Goal: Task Accomplishment & Management: Use online tool/utility

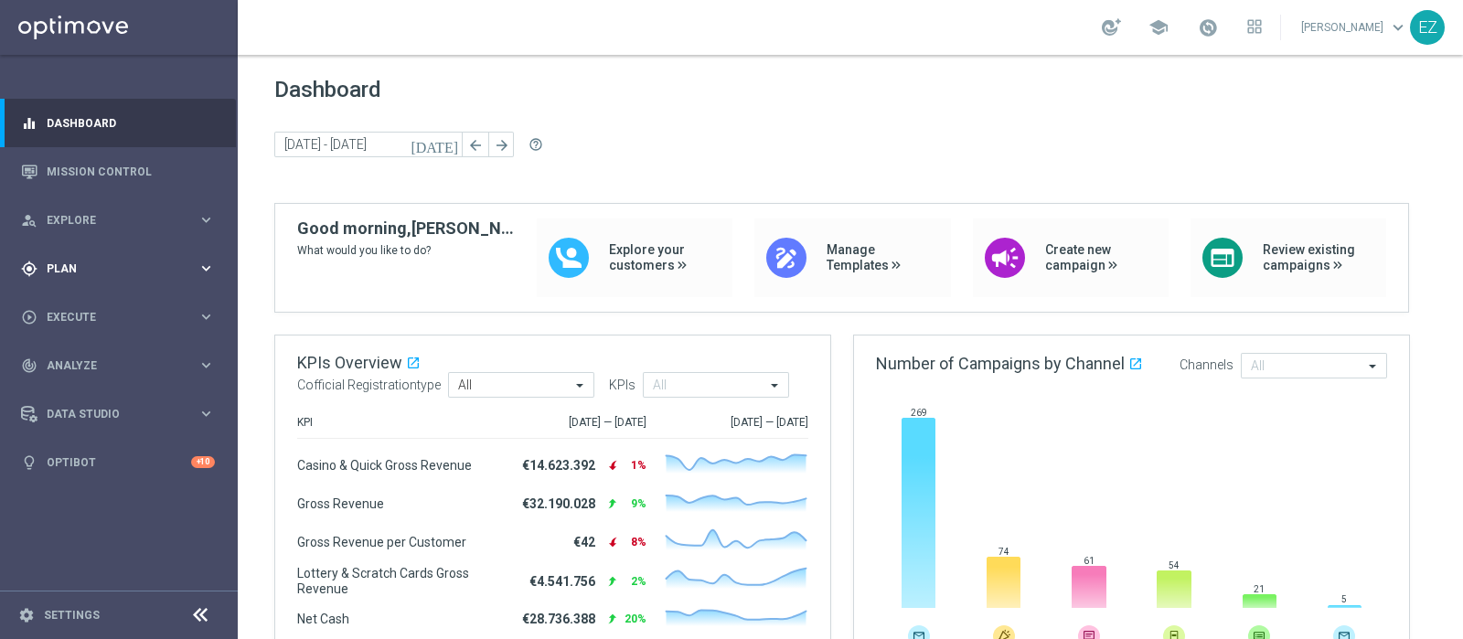
click at [91, 272] on span "Plan" at bounding box center [122, 268] width 151 height 11
click at [96, 358] on span "Templates" at bounding box center [113, 361] width 131 height 11
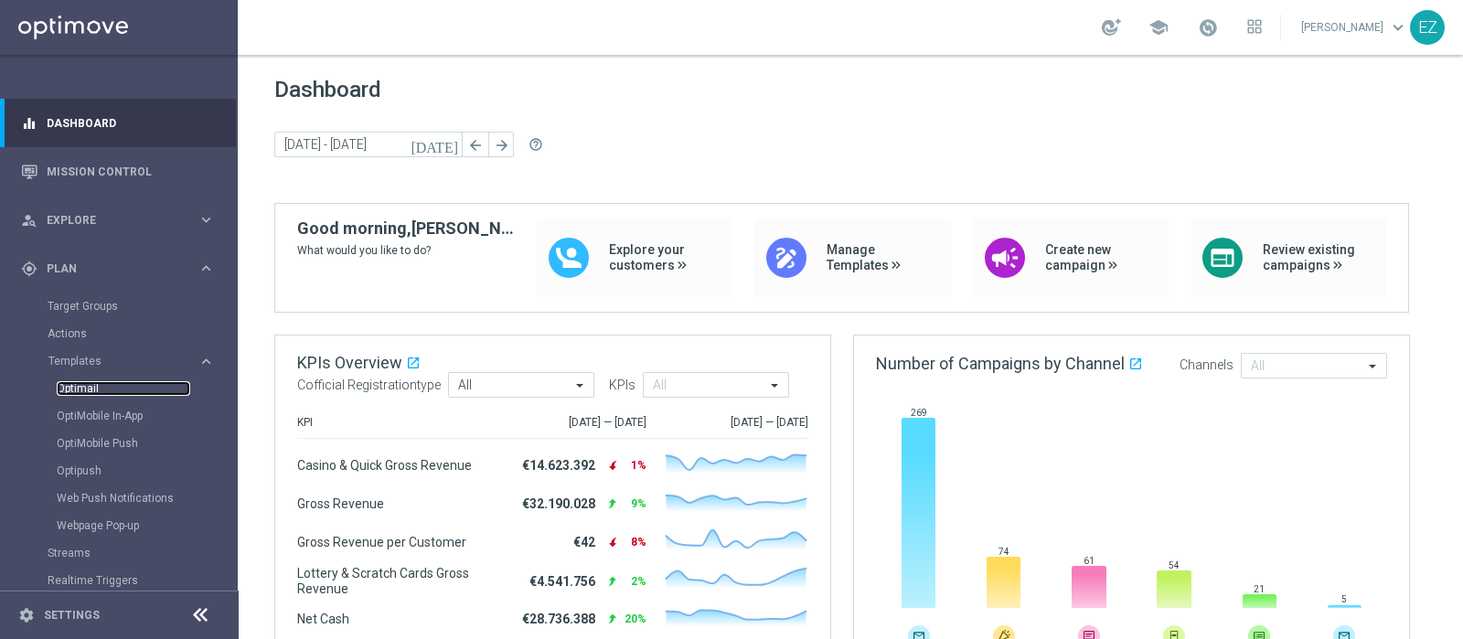
click at [83, 381] on link "Optimail" at bounding box center [123, 388] width 133 height 15
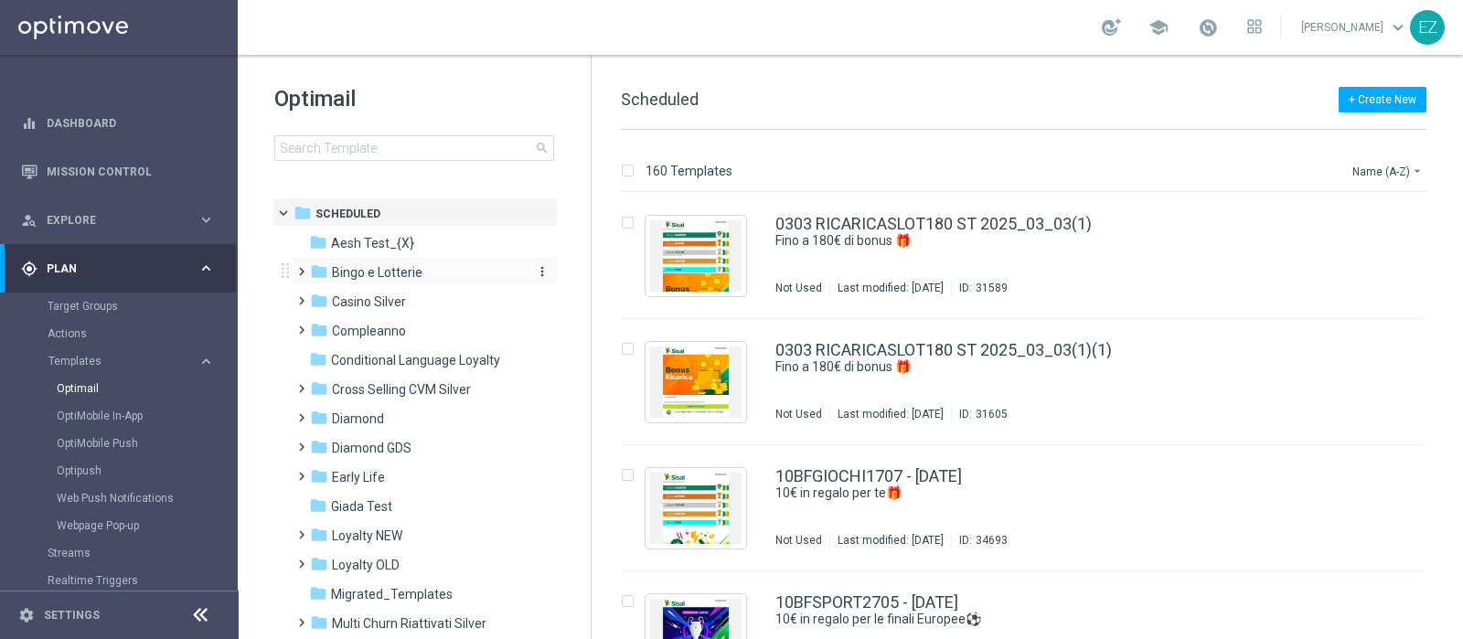
click at [370, 280] on span "Bingo e Lotterie" at bounding box center [377, 272] width 90 height 16
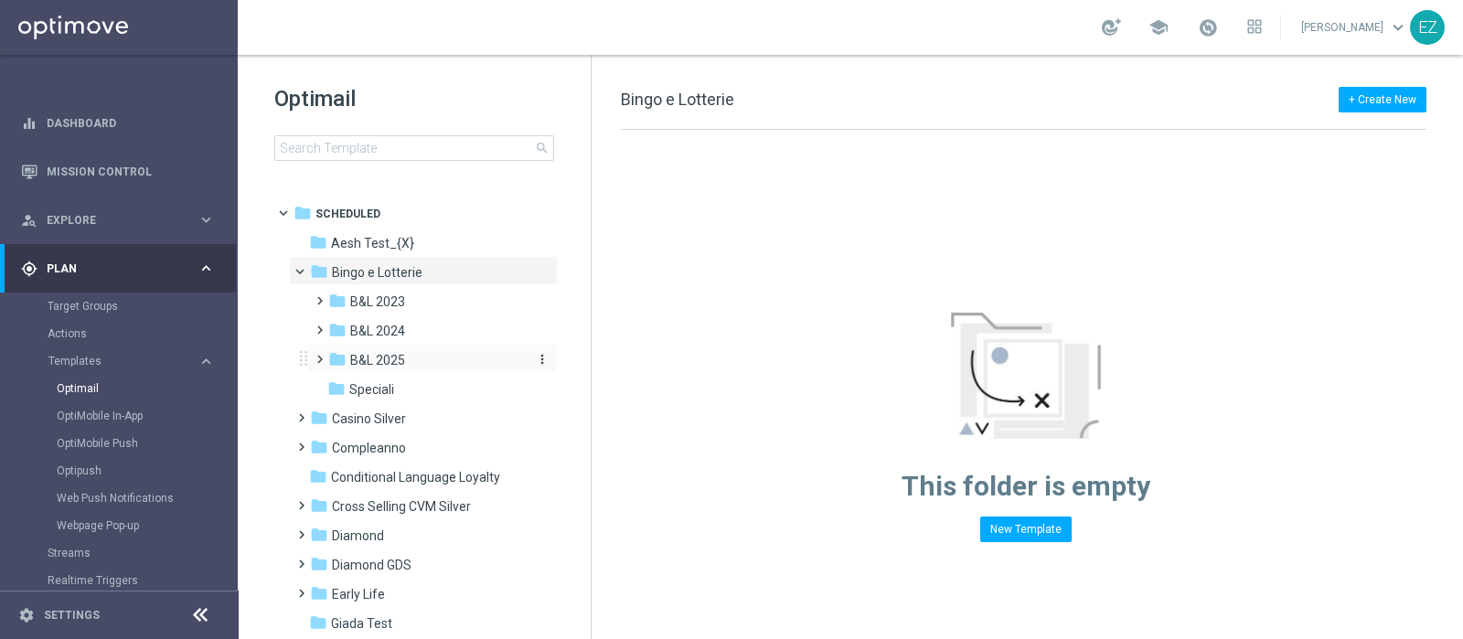
click at [370, 357] on span "B&L 2025" at bounding box center [377, 360] width 55 height 16
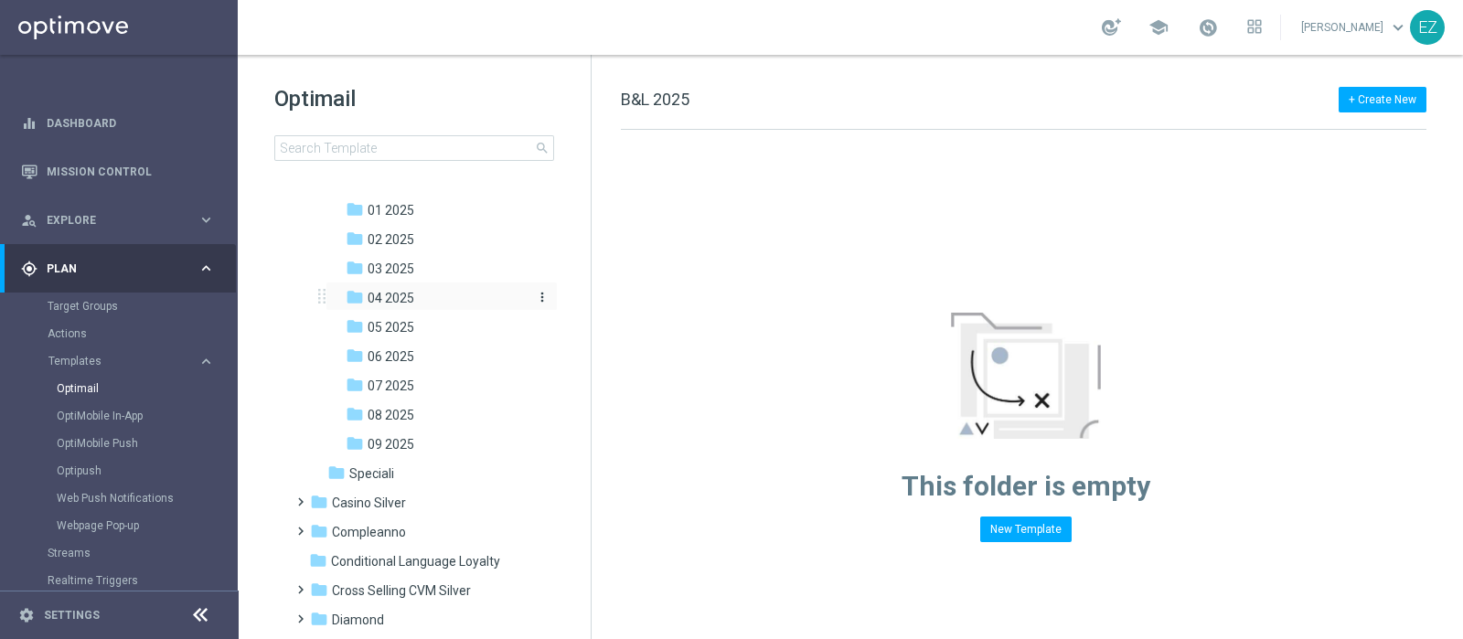
scroll to position [177, 0]
click at [383, 409] on span "08 2025" at bounding box center [390, 417] width 47 height 16
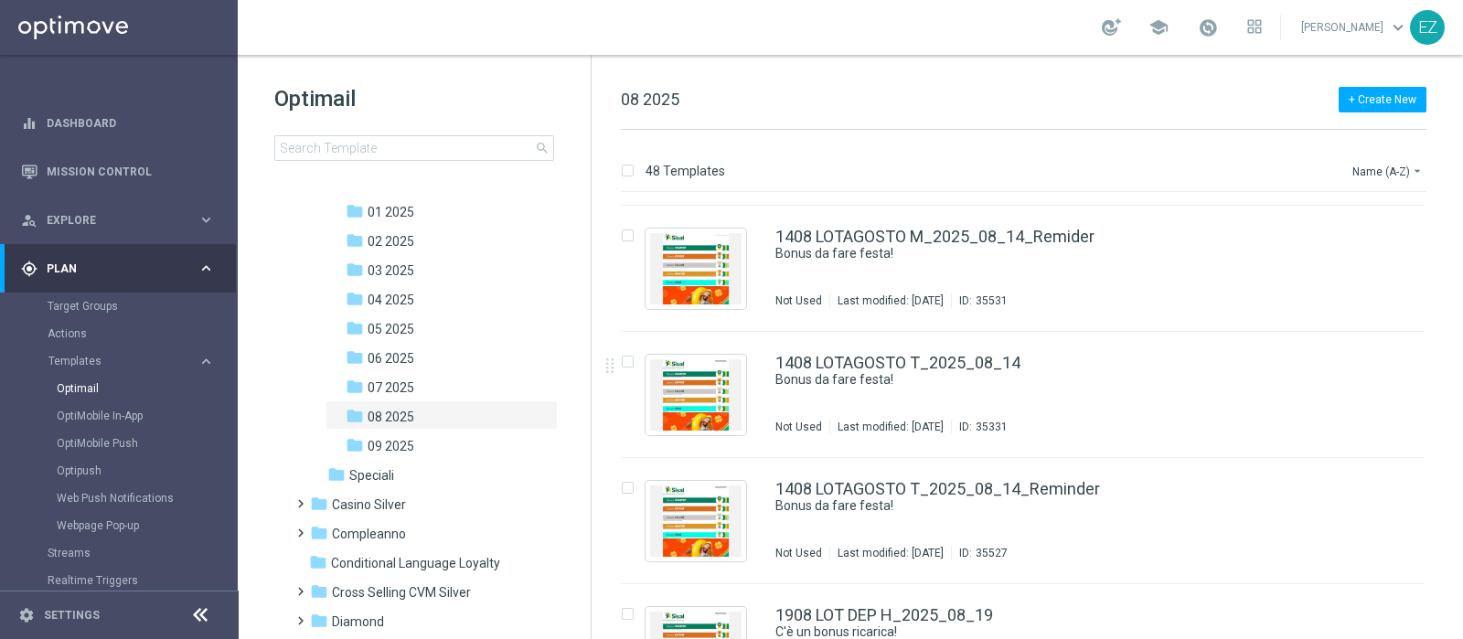
scroll to position [3267, 0]
click at [1169, 360] on button "more_vert" at bounding box center [1405, 357] width 18 height 22
click at [1169, 395] on span "Copy To" at bounding box center [1294, 401] width 40 height 13
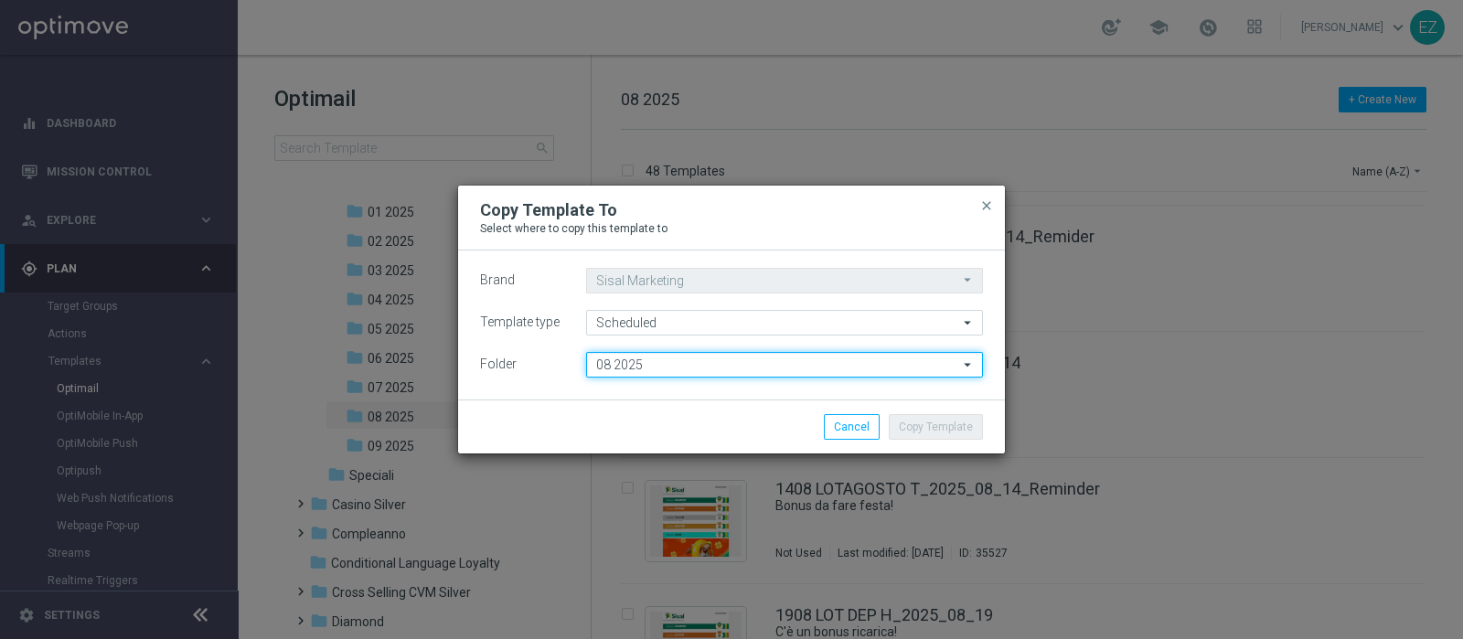
click at [814, 359] on input "08 2025" at bounding box center [784, 365] width 397 height 26
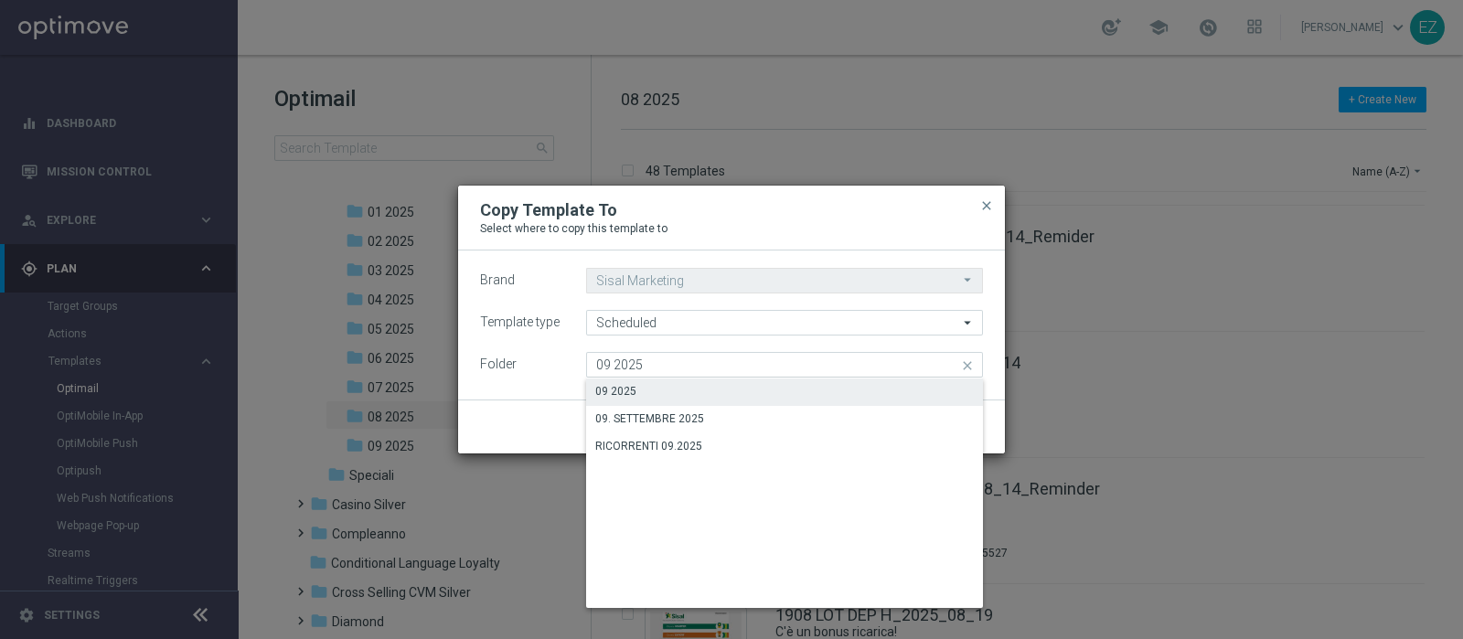
click at [797, 395] on div "09 2025" at bounding box center [784, 391] width 397 height 26
type input "09 2025"
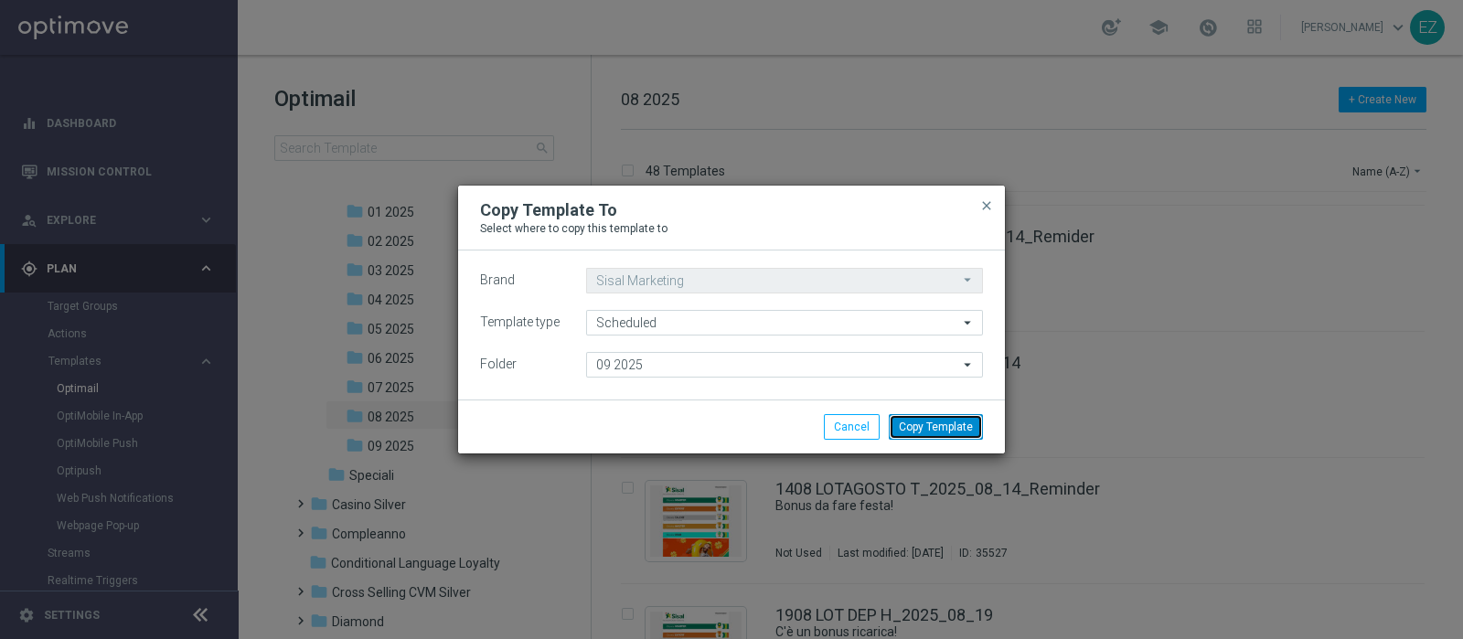
click at [944, 420] on button "Copy Template" at bounding box center [936, 427] width 94 height 26
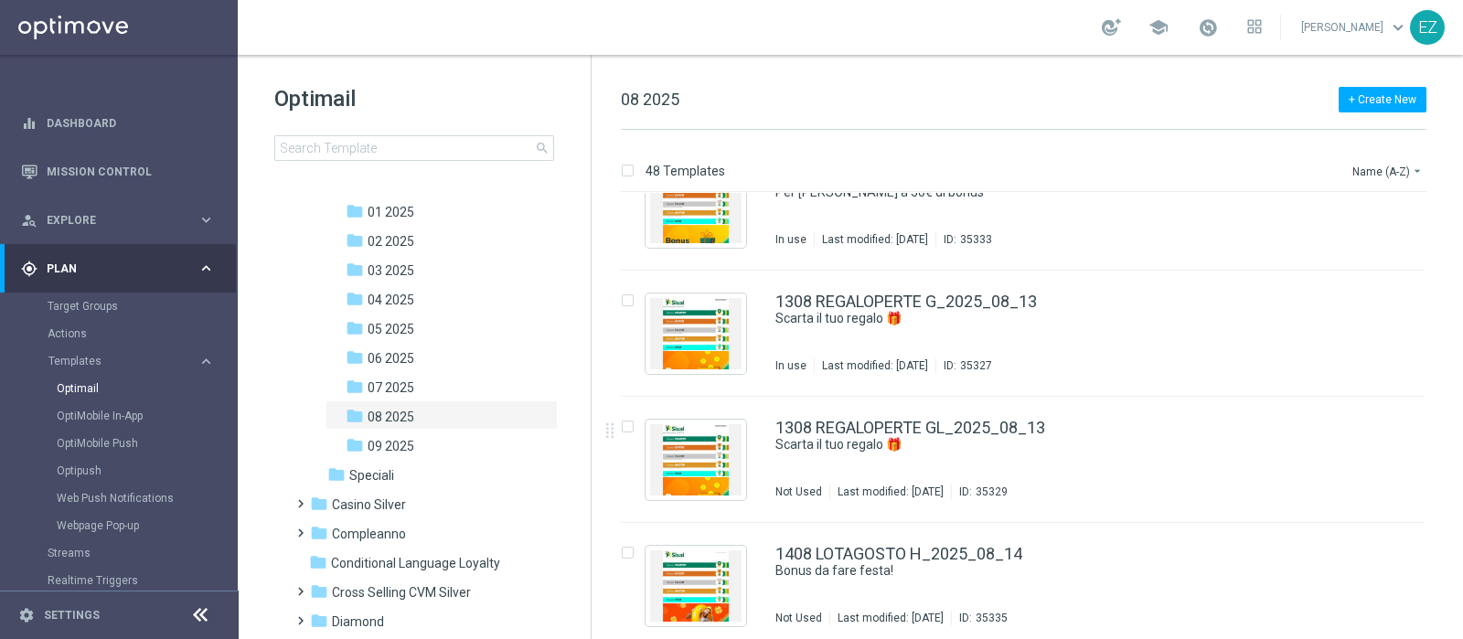
scroll to position [2554, 0]
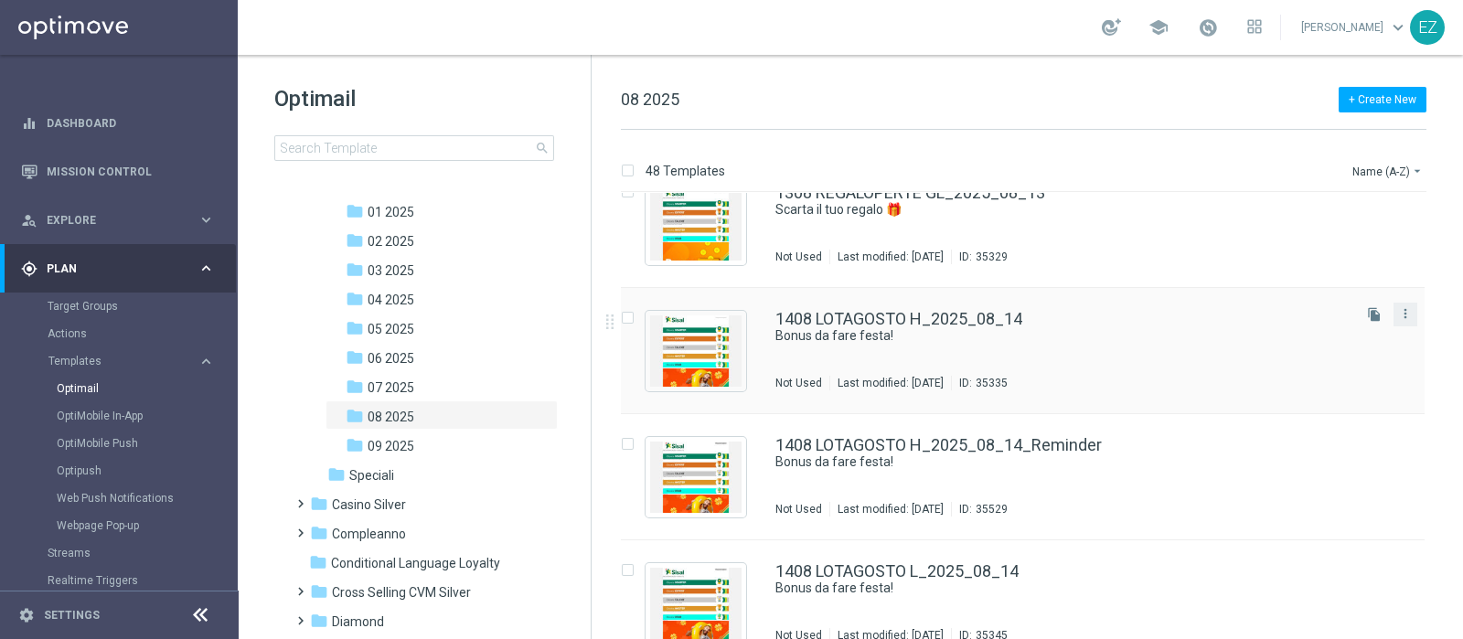
click at [1169, 321] on button "more_vert" at bounding box center [1405, 314] width 18 height 22
click at [1169, 355] on div "Copy To" at bounding box center [1329, 358] width 111 height 13
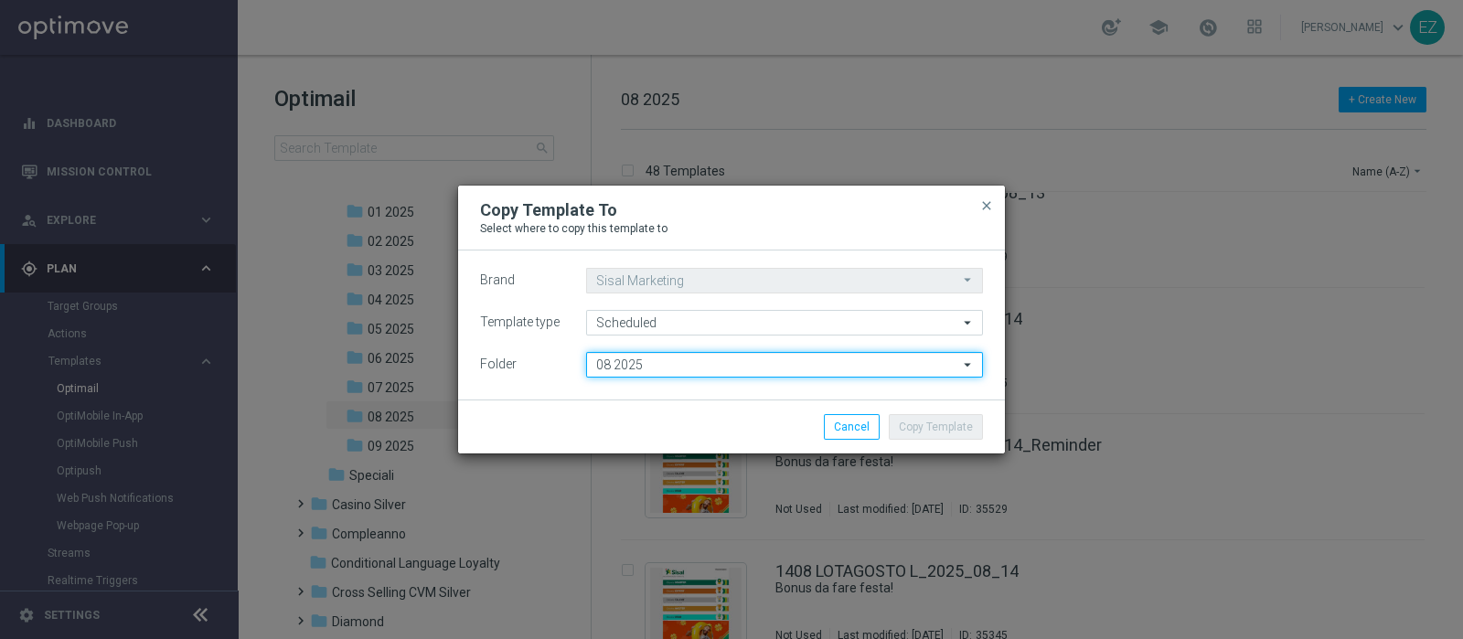
click at [724, 367] on input "08 2025" at bounding box center [784, 365] width 397 height 26
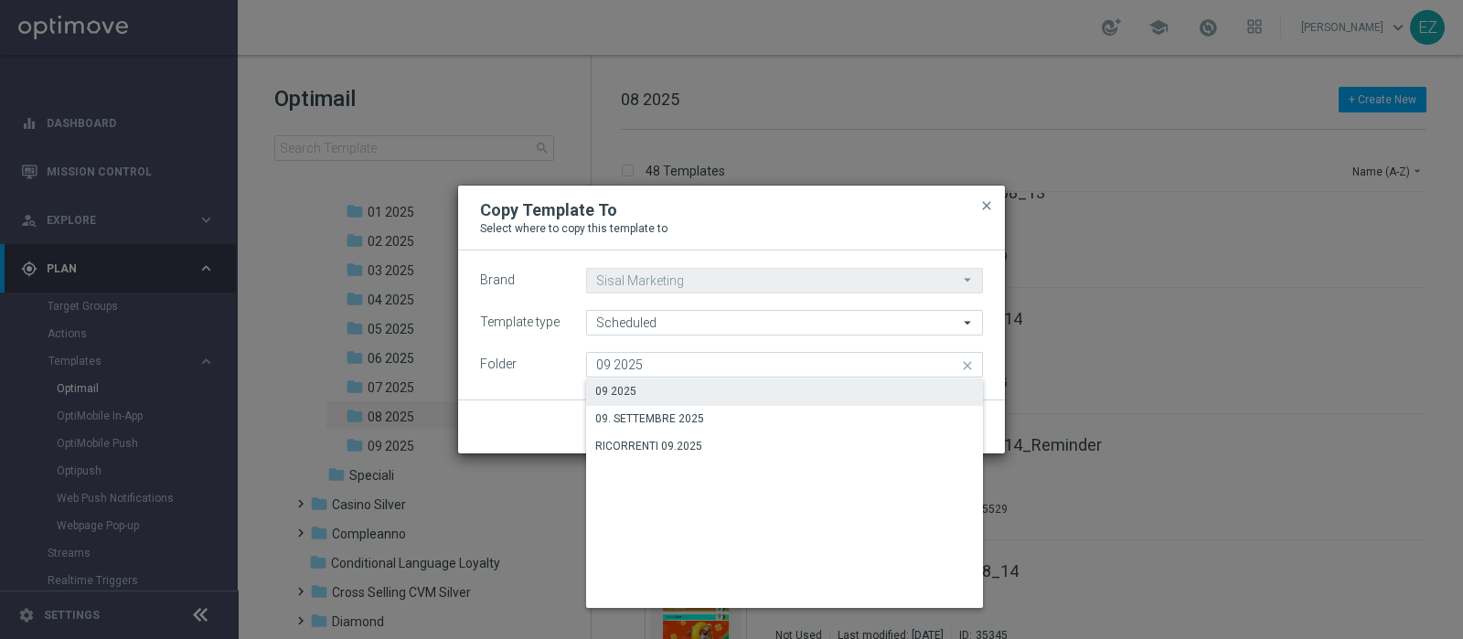
click at [690, 400] on div "09 2025" at bounding box center [784, 391] width 397 height 26
type input "09 2025"
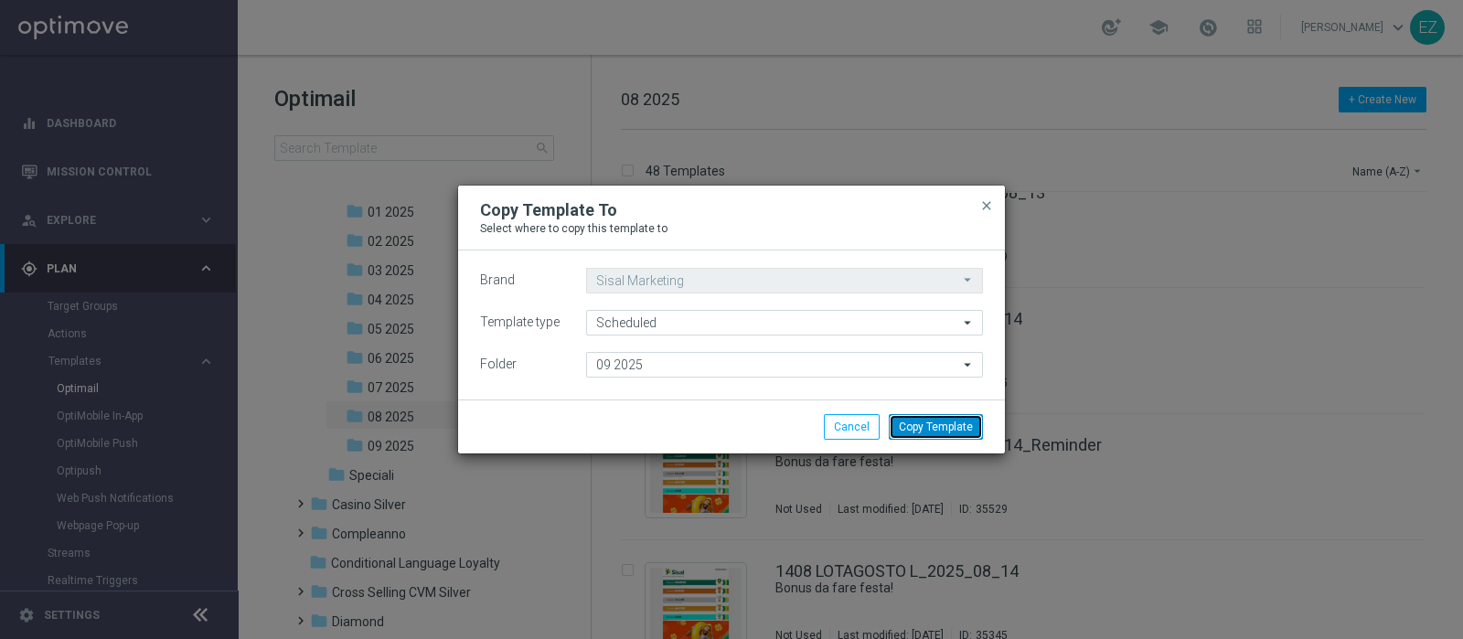
click at [911, 431] on button "Copy Template" at bounding box center [936, 427] width 94 height 26
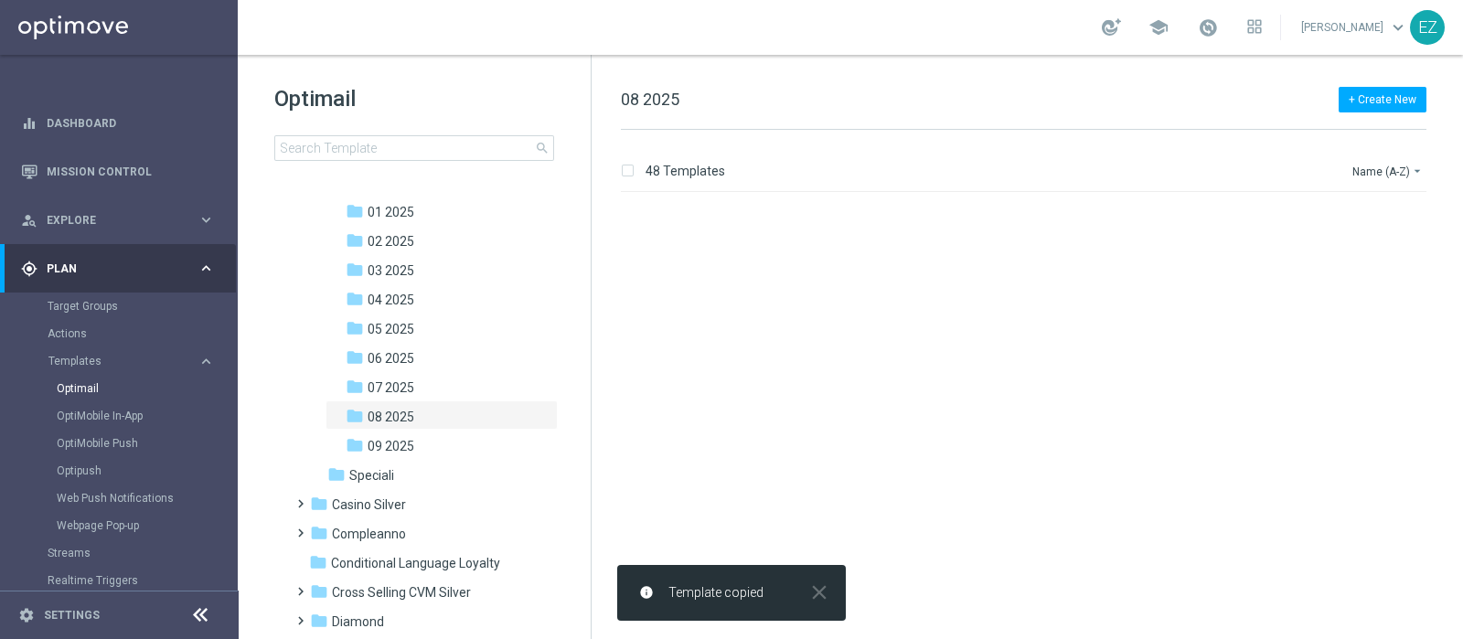
scroll to position [0, 0]
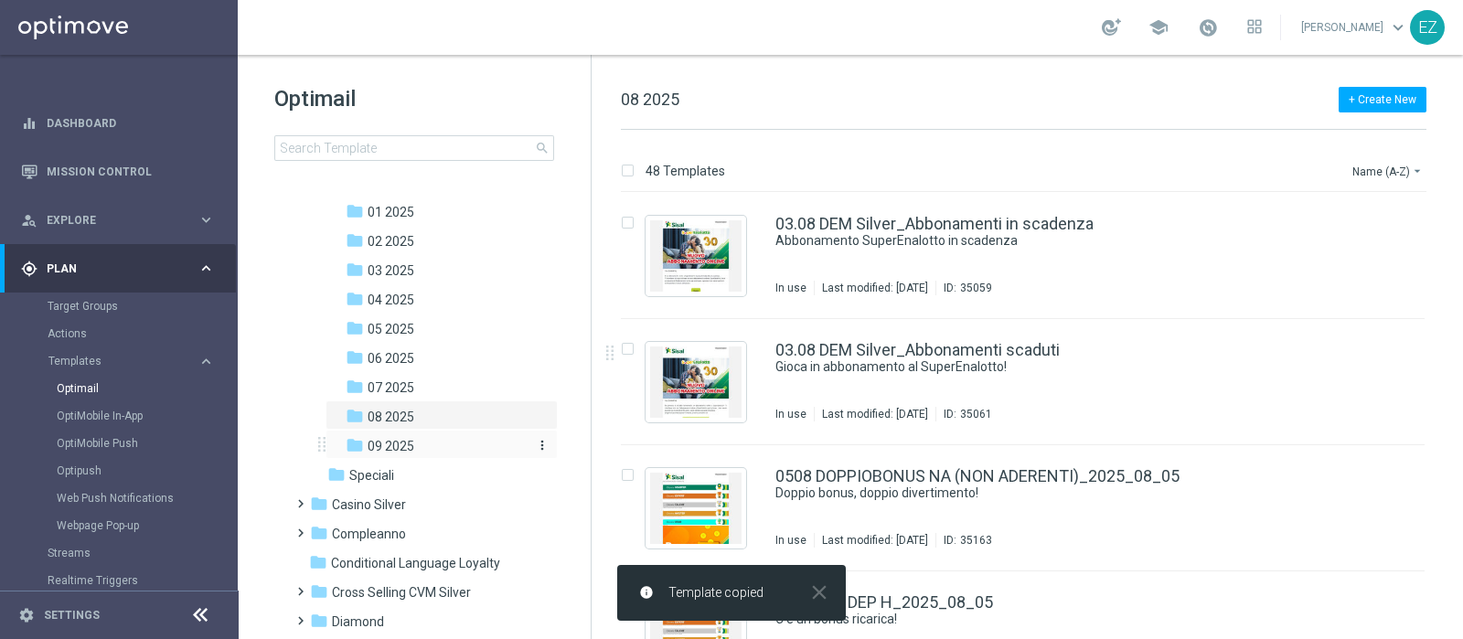
click at [430, 442] on div "folder 09 2025" at bounding box center [436, 446] width 180 height 21
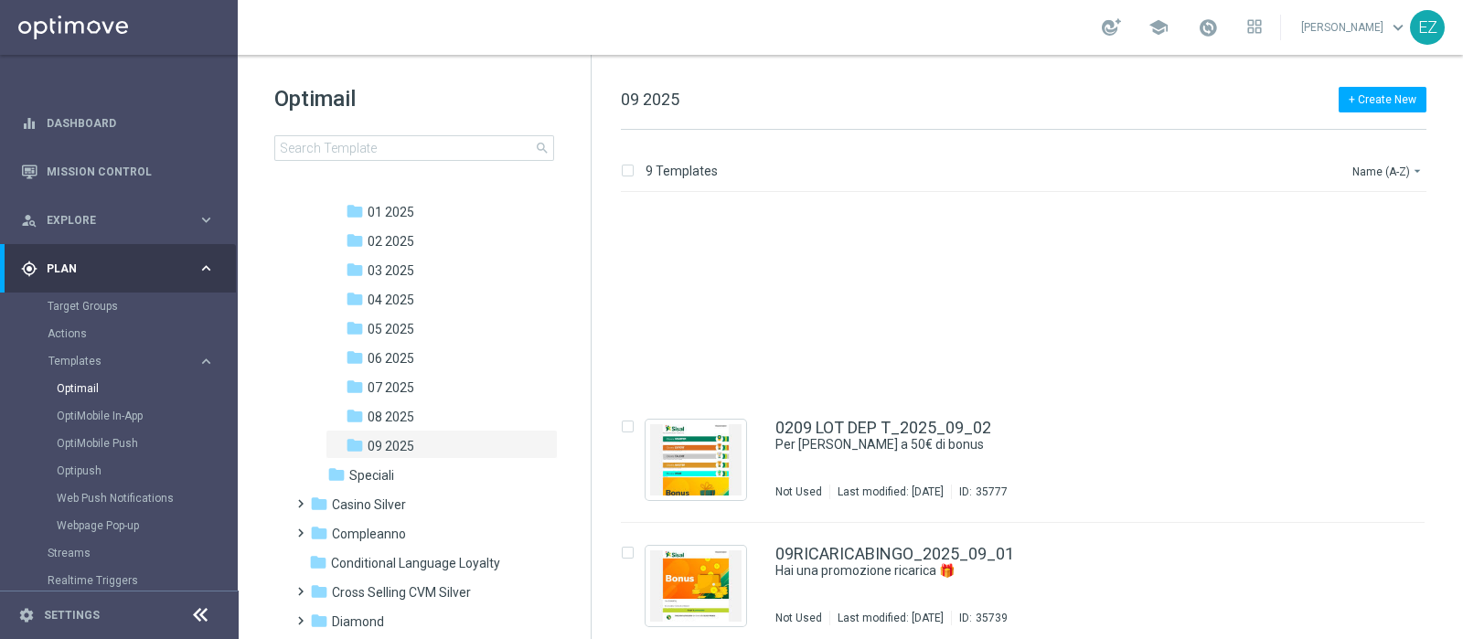
scroll to position [688, 0]
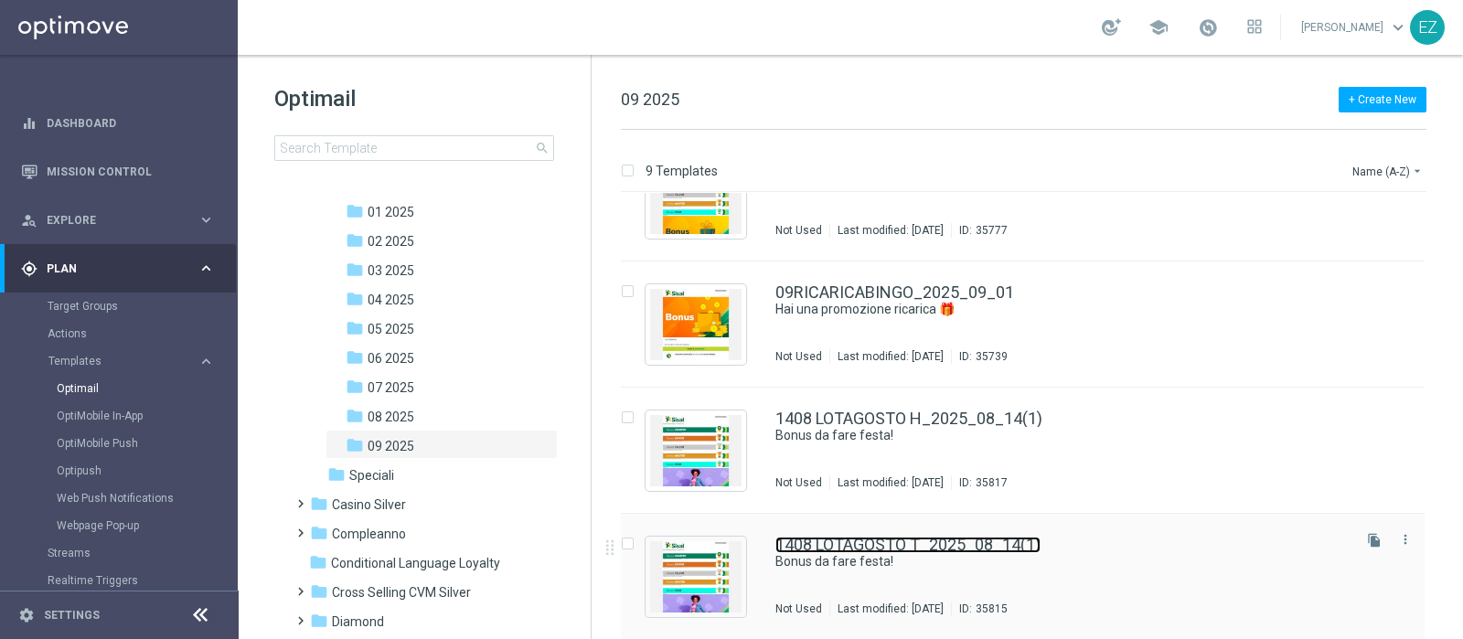
click at [882, 510] on link "1408 LOTAGOSTO T_2025_08_14(1)" at bounding box center [907, 545] width 265 height 16
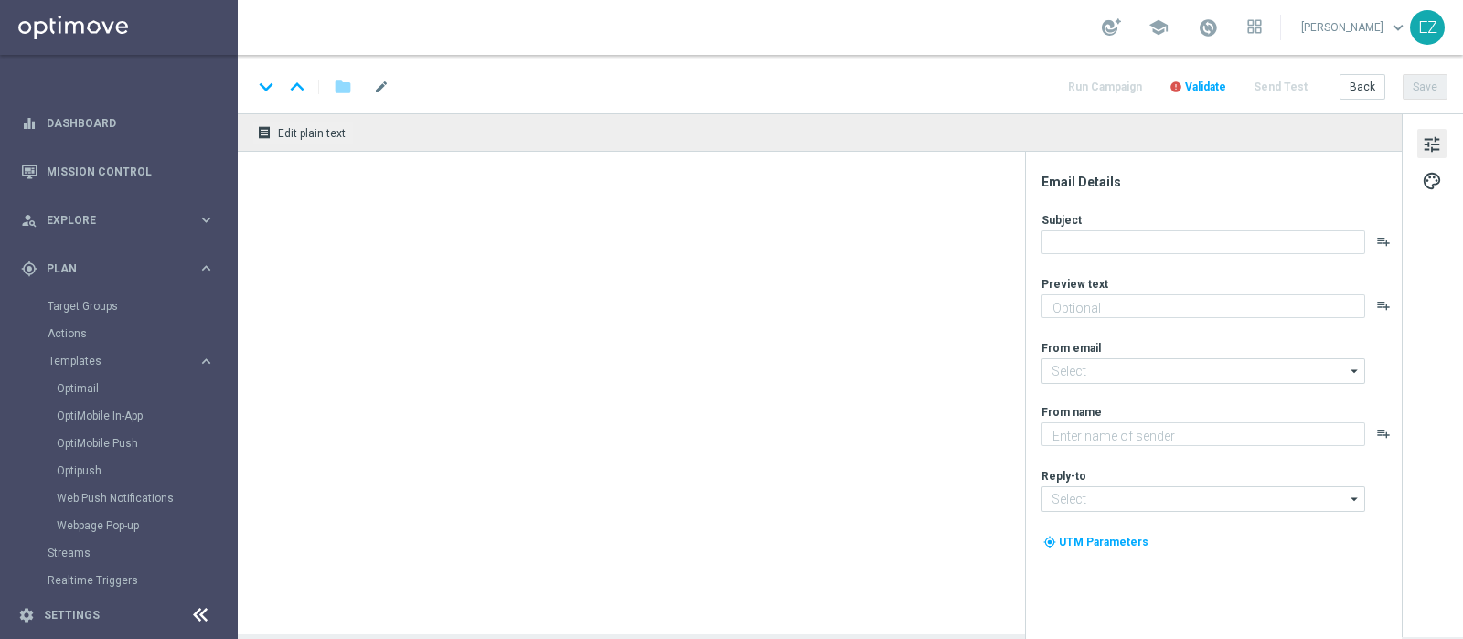
type textarea "Per te fino a 130€ di bonus"
type input "[EMAIL_ADDRESS][DOMAIN_NAME]"
type textarea "Sisal"
type input "[EMAIL_ADDRESS][DOMAIN_NAME]"
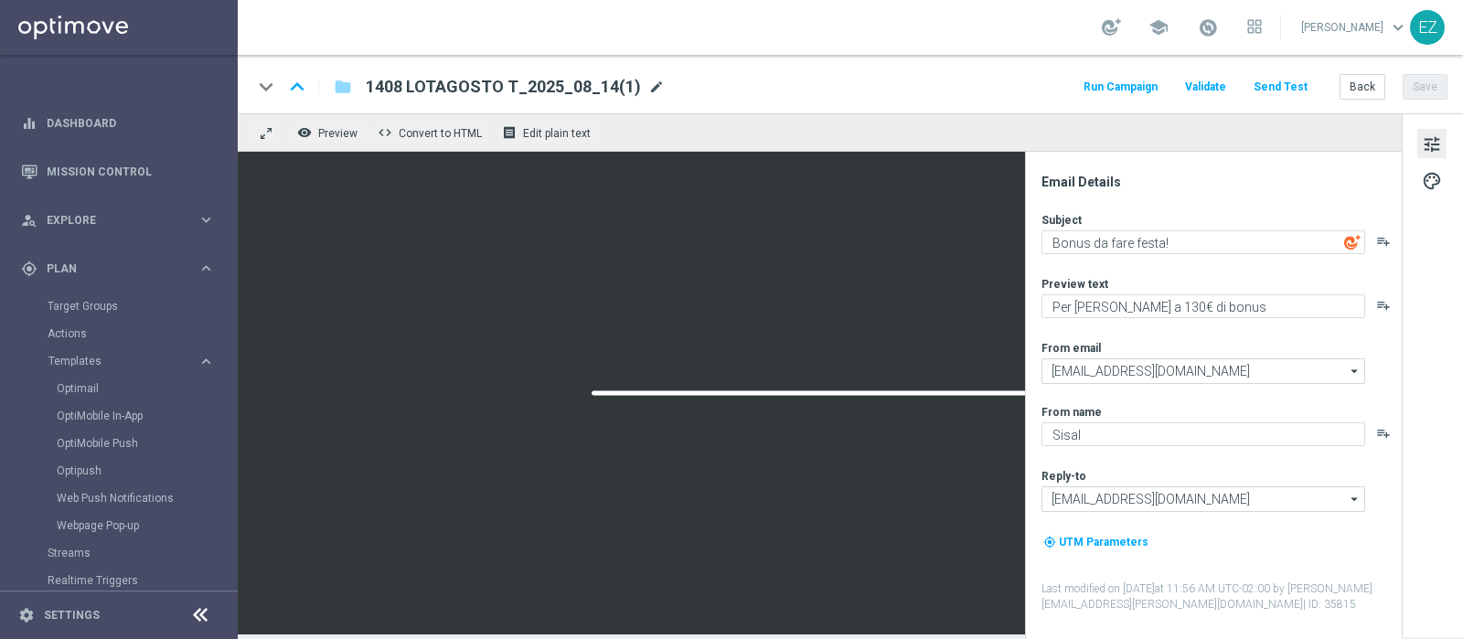
click at [648, 83] on span "mode_edit" at bounding box center [656, 87] width 16 height 16
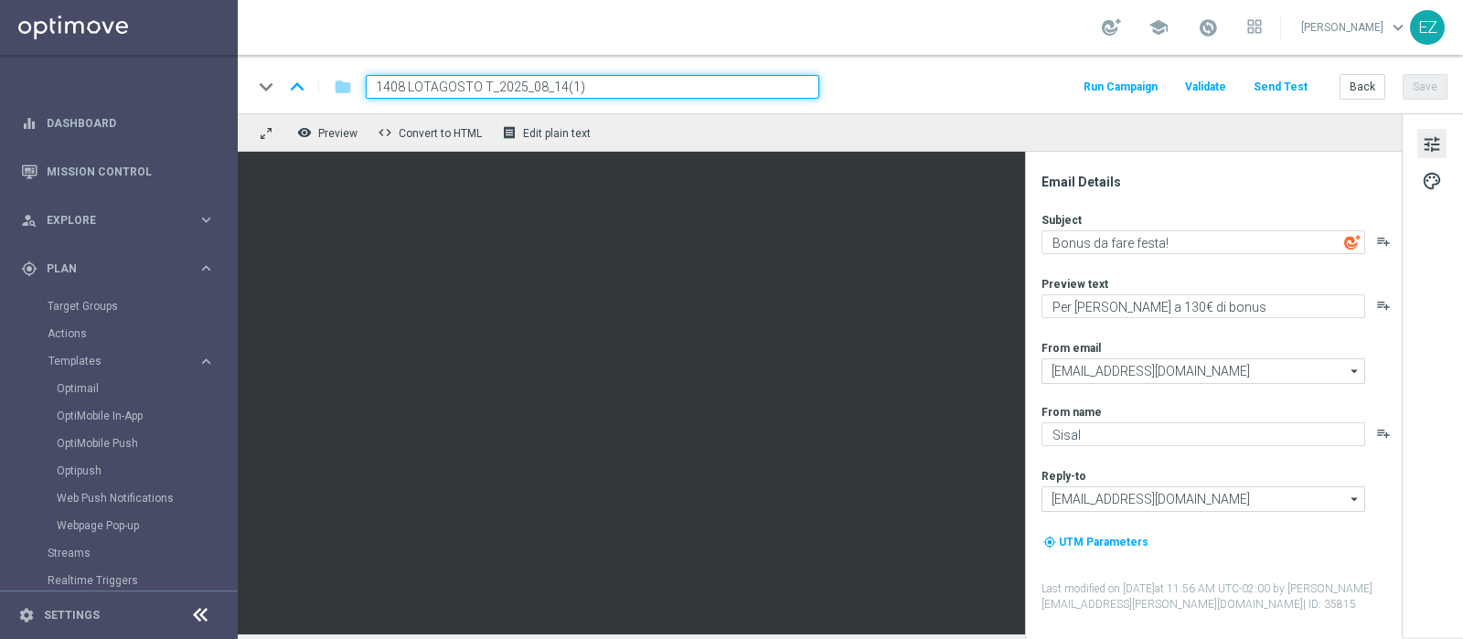
drag, startPoint x: 489, startPoint y: 86, endPoint x: 360, endPoint y: 89, distance: 128.9
click at [360, 89] on div "1408 LOTAGOSTO T_2025_08_14(1)" at bounding box center [585, 87] width 468 height 24
paste input "0409 BACKTOLOT"
click at [595, 84] on input "0409 BACKTOLOT T_2025_08_14(1)" at bounding box center [592, 87] width 453 height 24
type input "0409 BACKTOLOT T_2025_09_04"
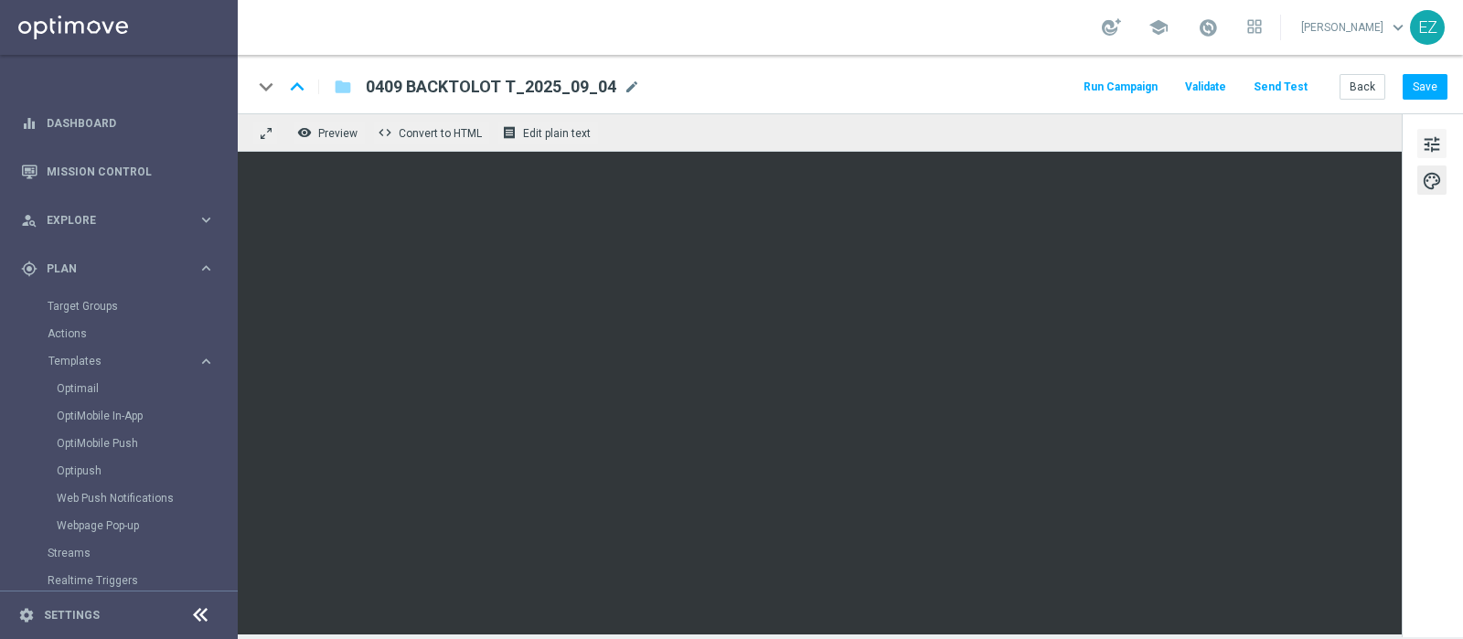
click at [1169, 148] on span "tune" at bounding box center [1431, 145] width 20 height 24
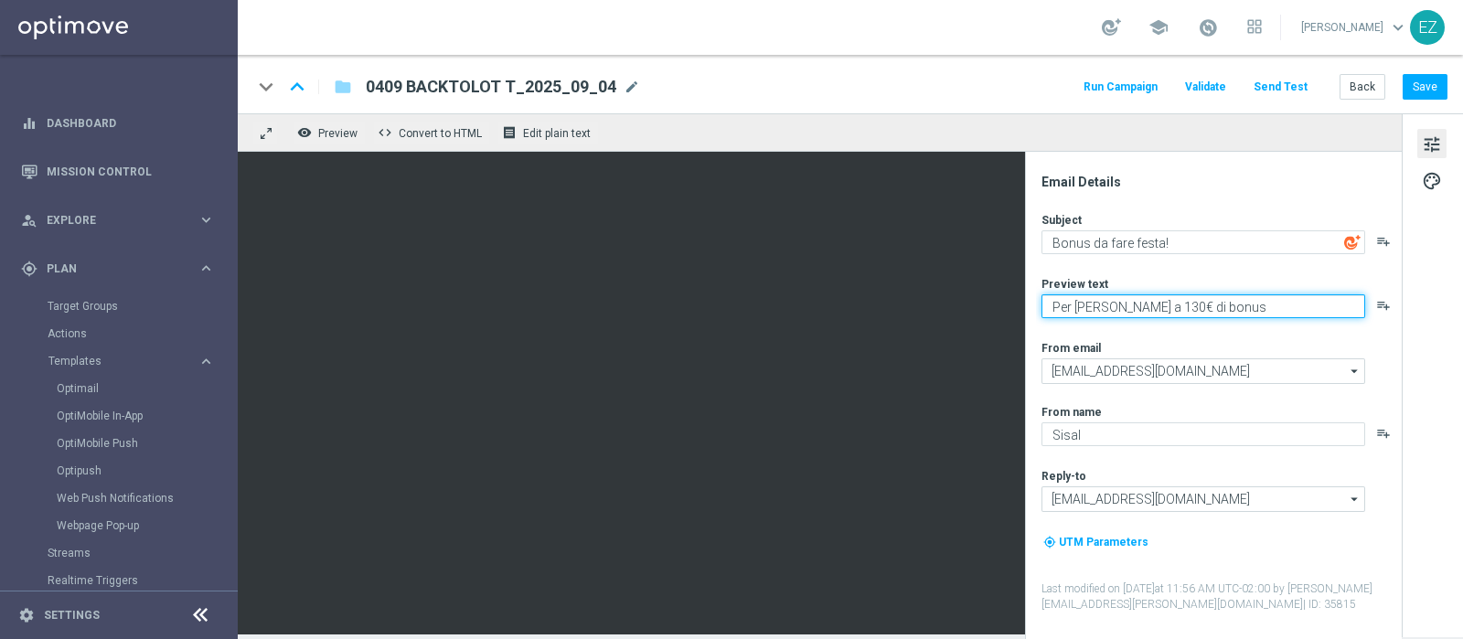
click at [1136, 306] on textarea "Per te fino a 130€ di bonus" at bounding box center [1203, 306] width 324 height 24
type textarea "Per te fino a 100€ di bonus"
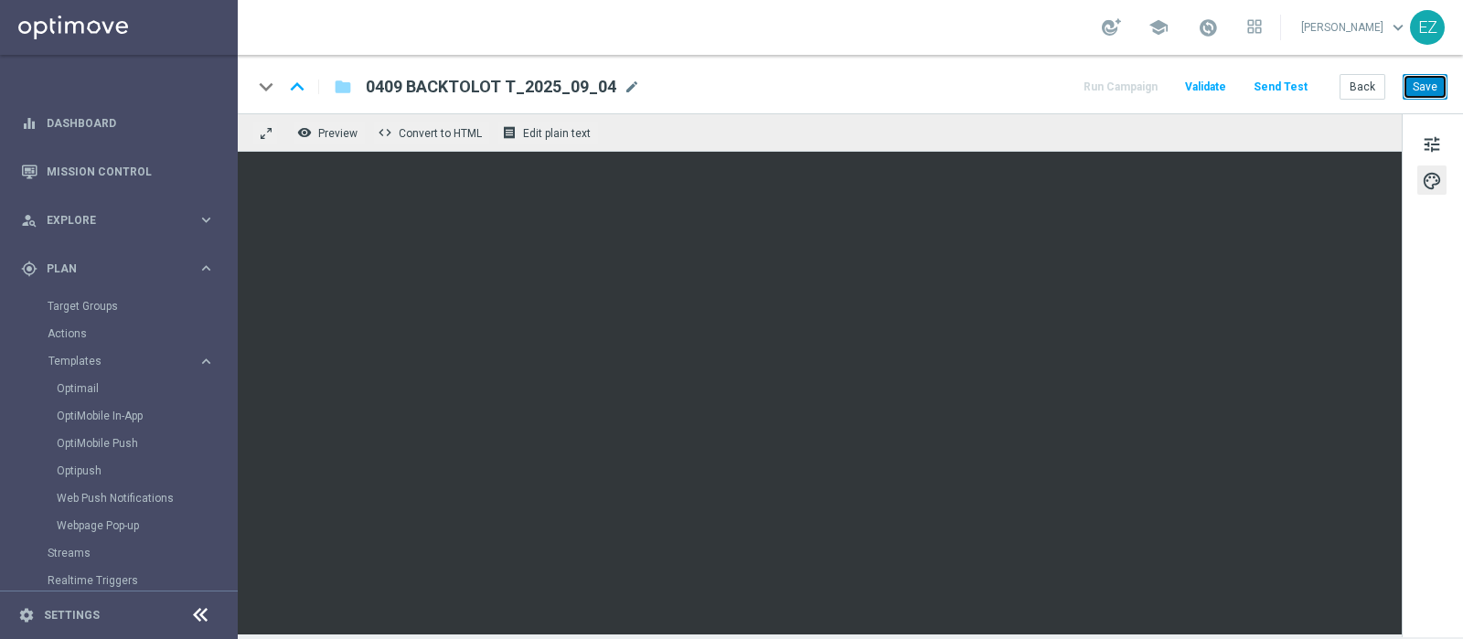
click at [1169, 92] on button "Save" at bounding box center [1424, 87] width 45 height 26
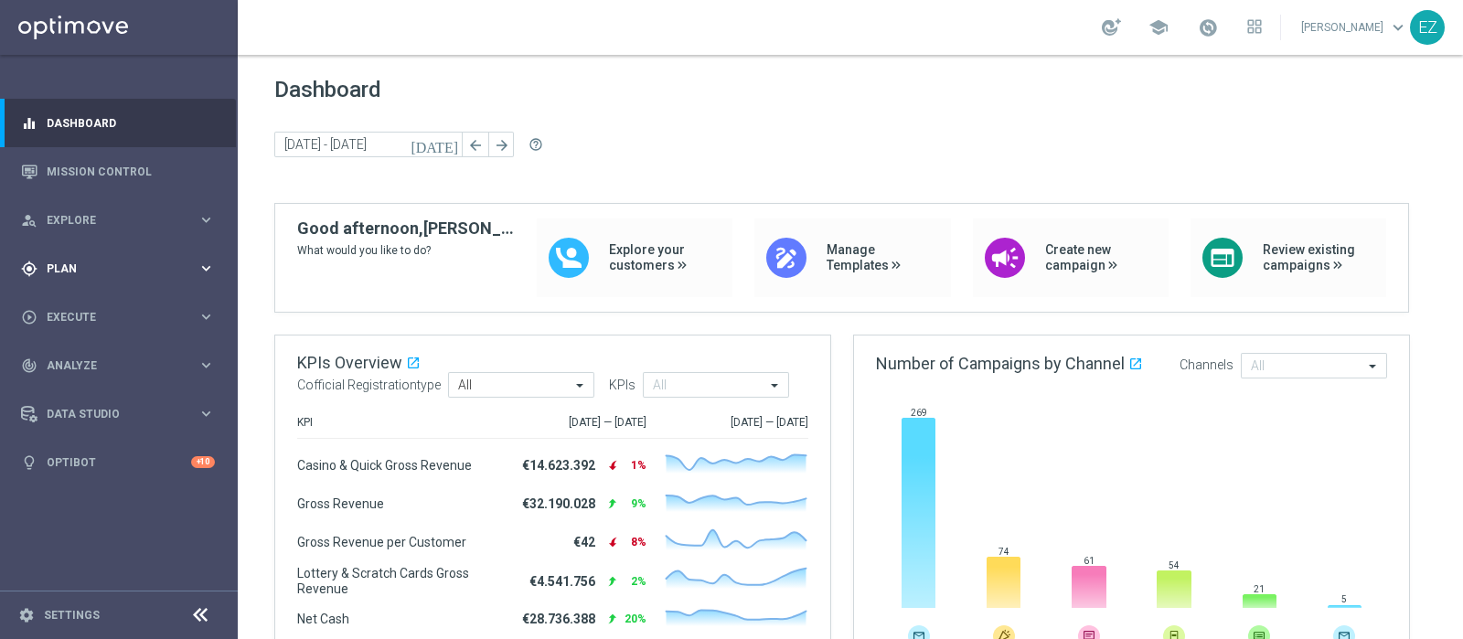
click at [73, 277] on div "gps_fixed Plan keyboard_arrow_right" at bounding box center [118, 268] width 236 height 48
click at [99, 356] on span "Templates" at bounding box center [113, 361] width 131 height 11
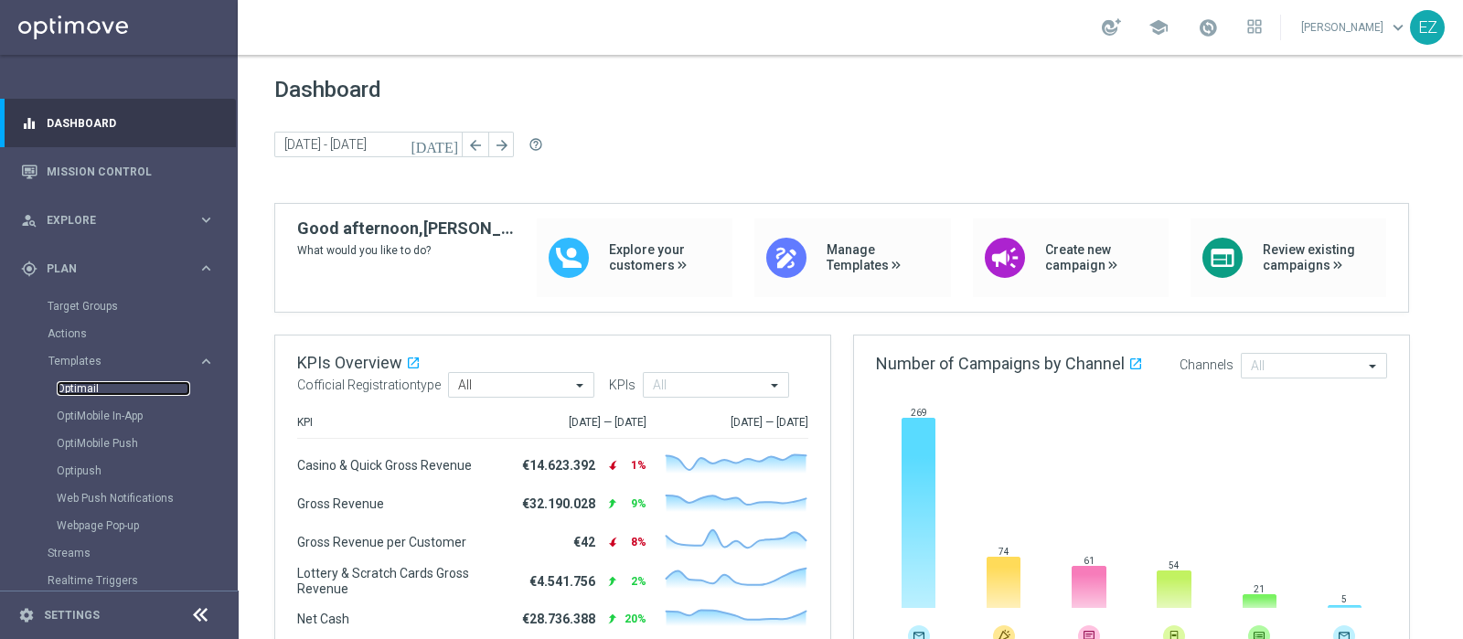
click at [85, 389] on link "Optimail" at bounding box center [123, 388] width 133 height 15
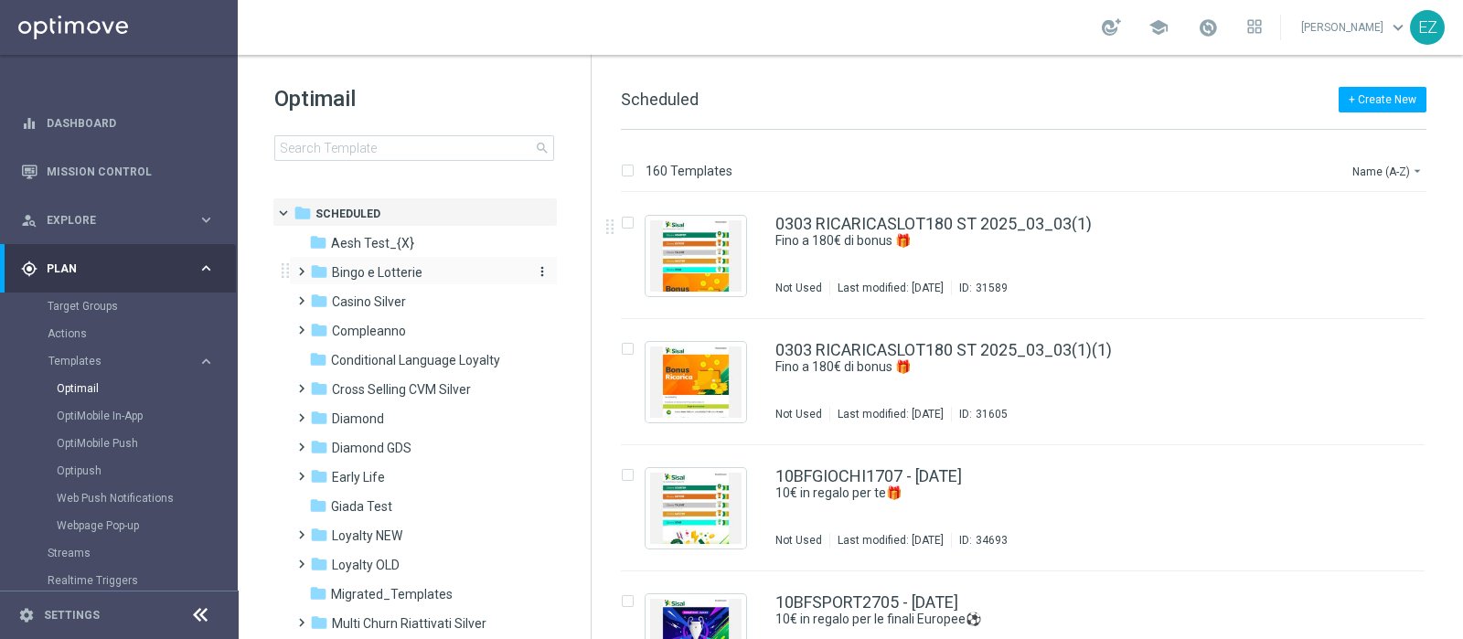
click at [398, 271] on span "Bingo e Lotterie" at bounding box center [377, 272] width 90 height 16
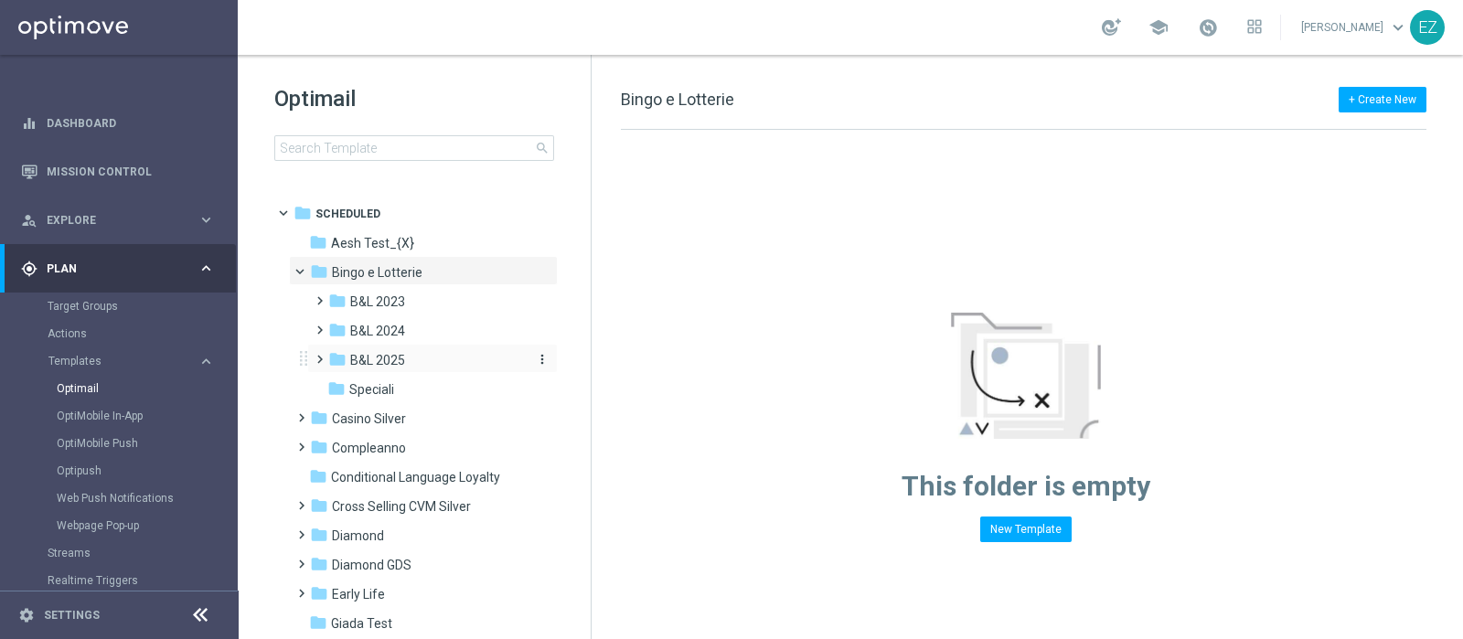
click at [391, 357] on span "B&L 2025" at bounding box center [377, 360] width 55 height 16
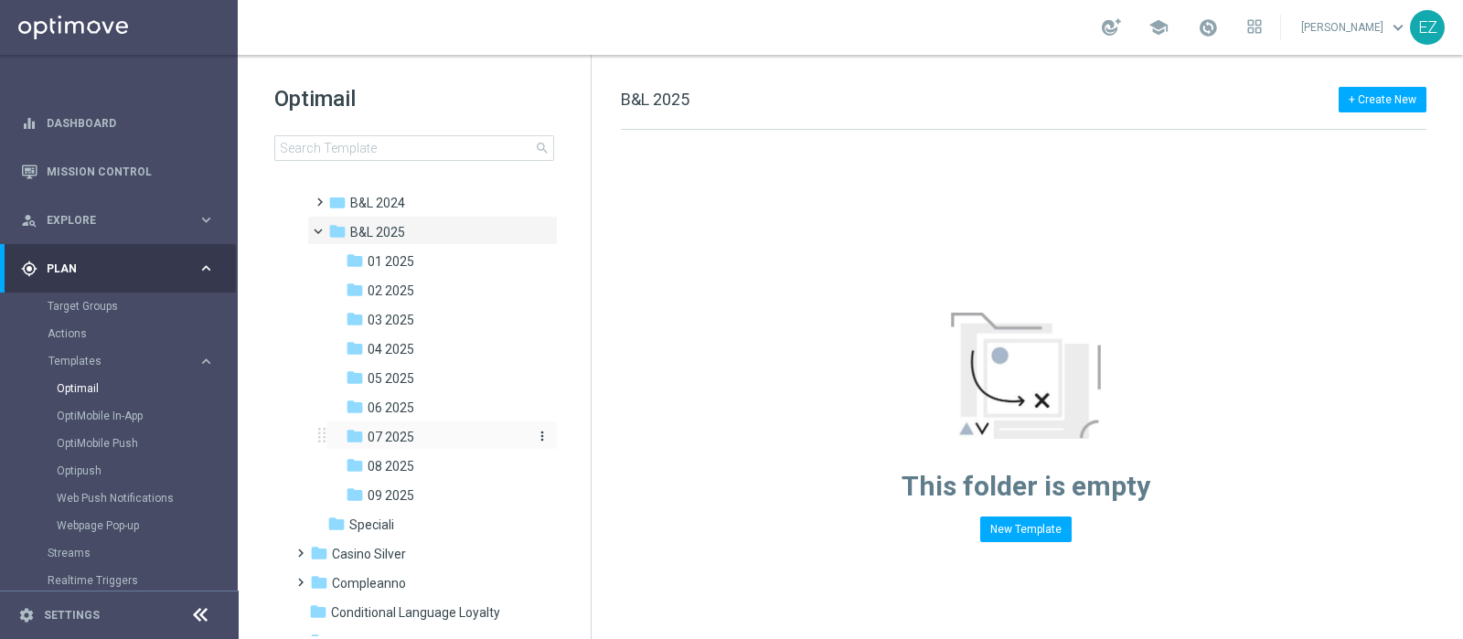
scroll to position [133, 0]
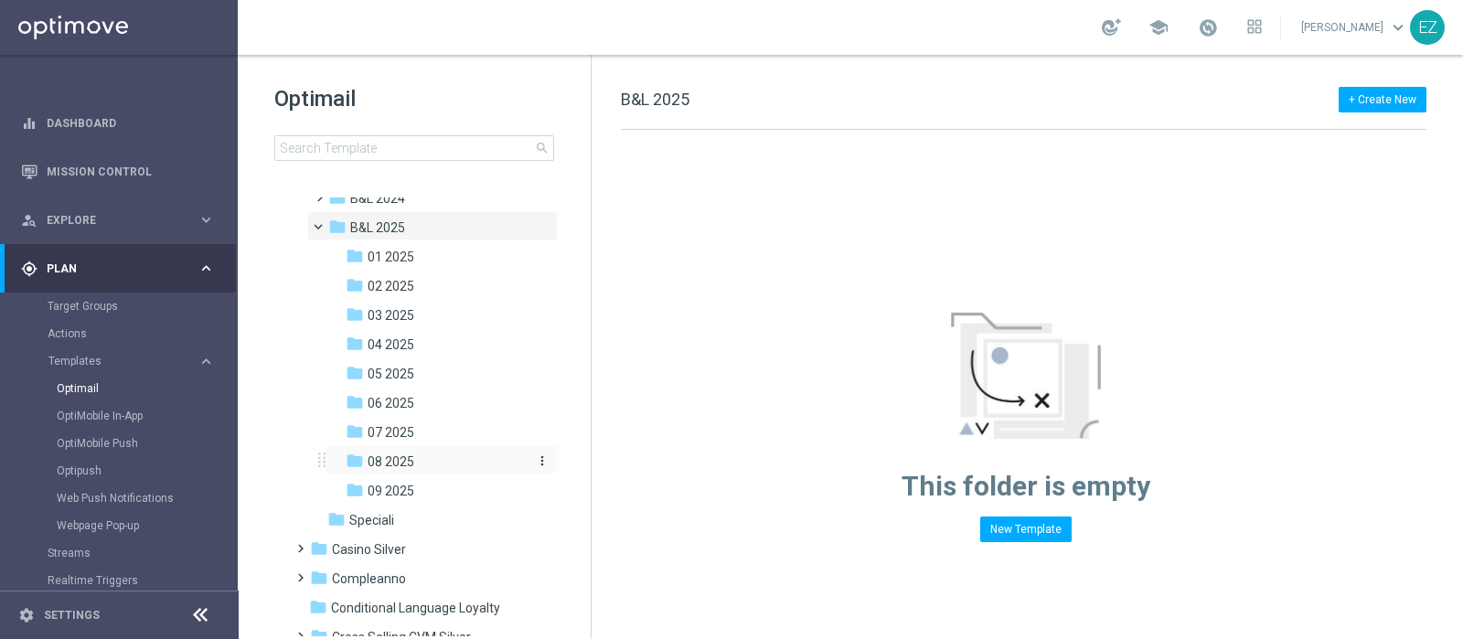
click at [389, 455] on span "08 2025" at bounding box center [390, 461] width 47 height 16
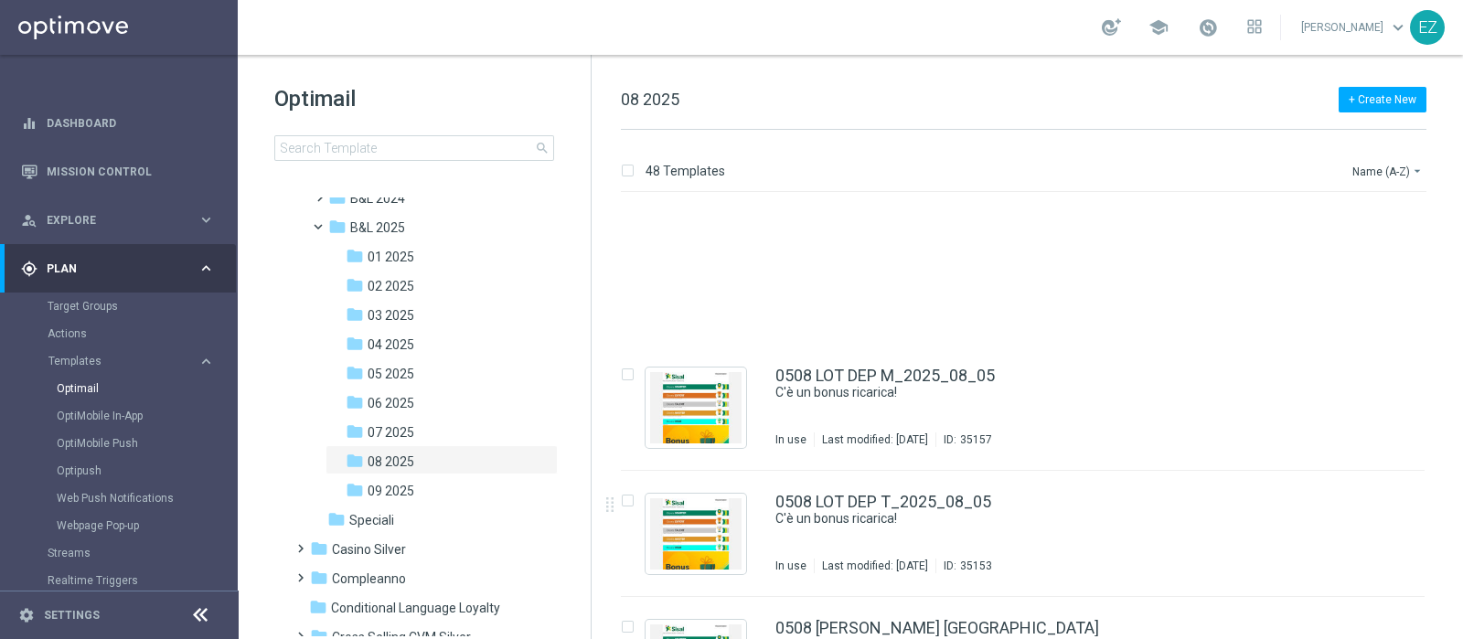
scroll to position [654, 0]
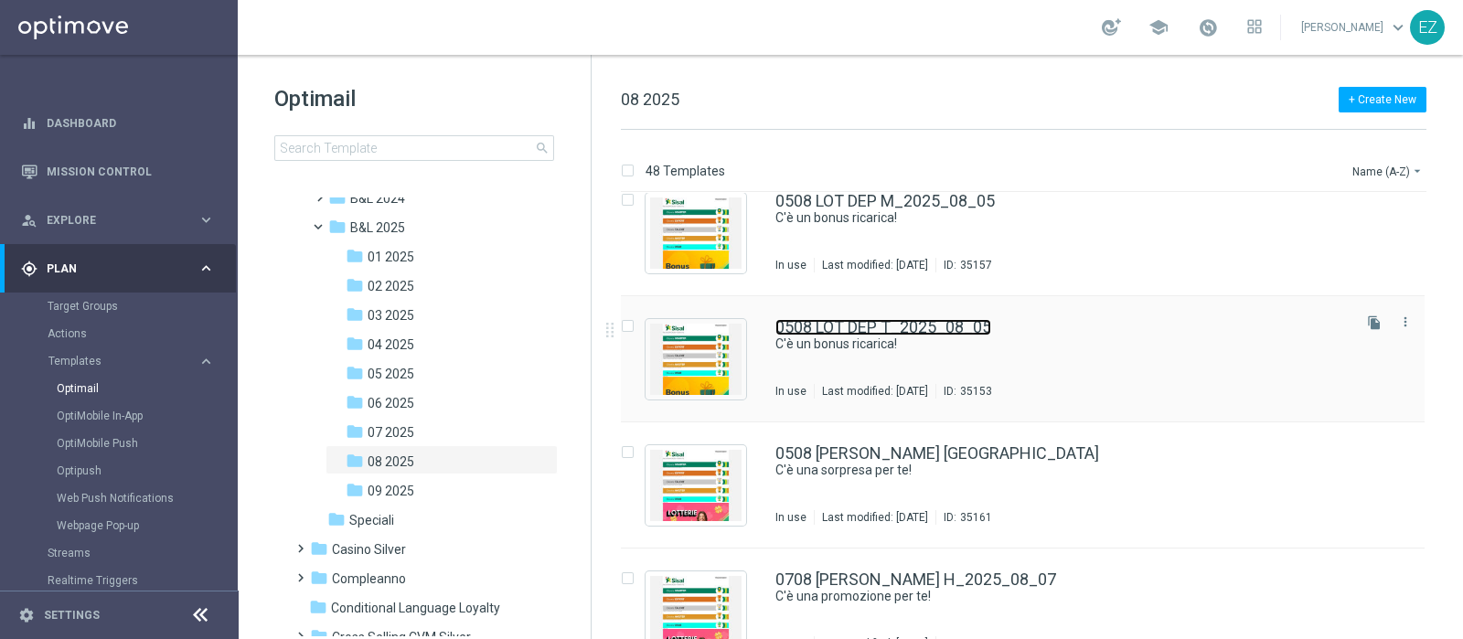
click at [910, 327] on link "0508 LOT DEP T_2025_08_05" at bounding box center [883, 327] width 216 height 16
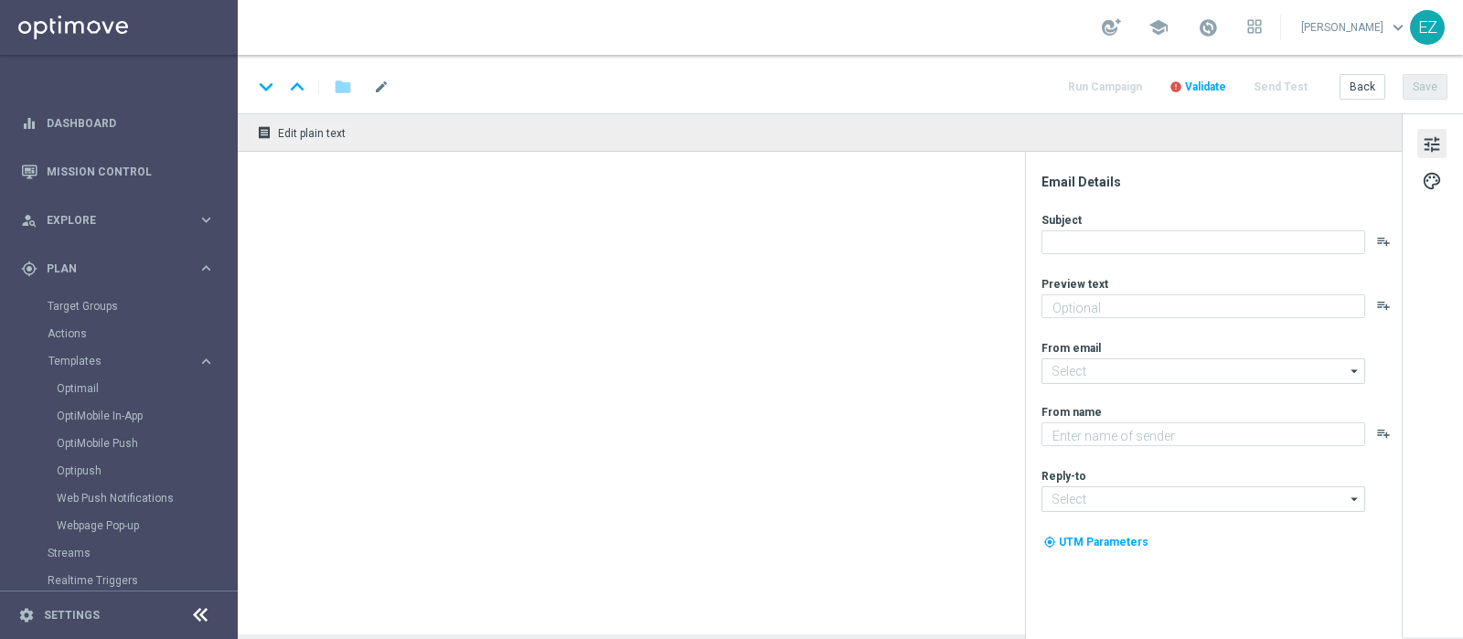
type textarea "Per [PERSON_NAME] a 80€ di bonus"
type textarea "Sisal"
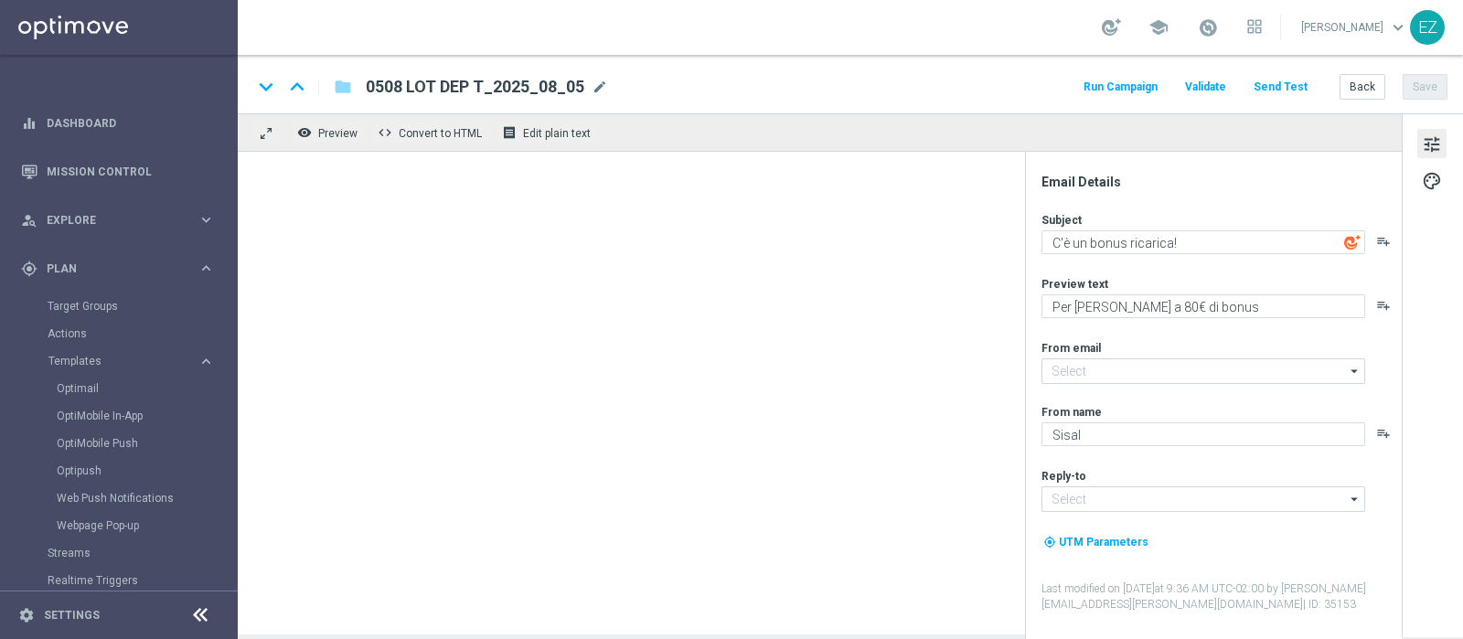
type input "[EMAIL_ADDRESS][DOMAIN_NAME]"
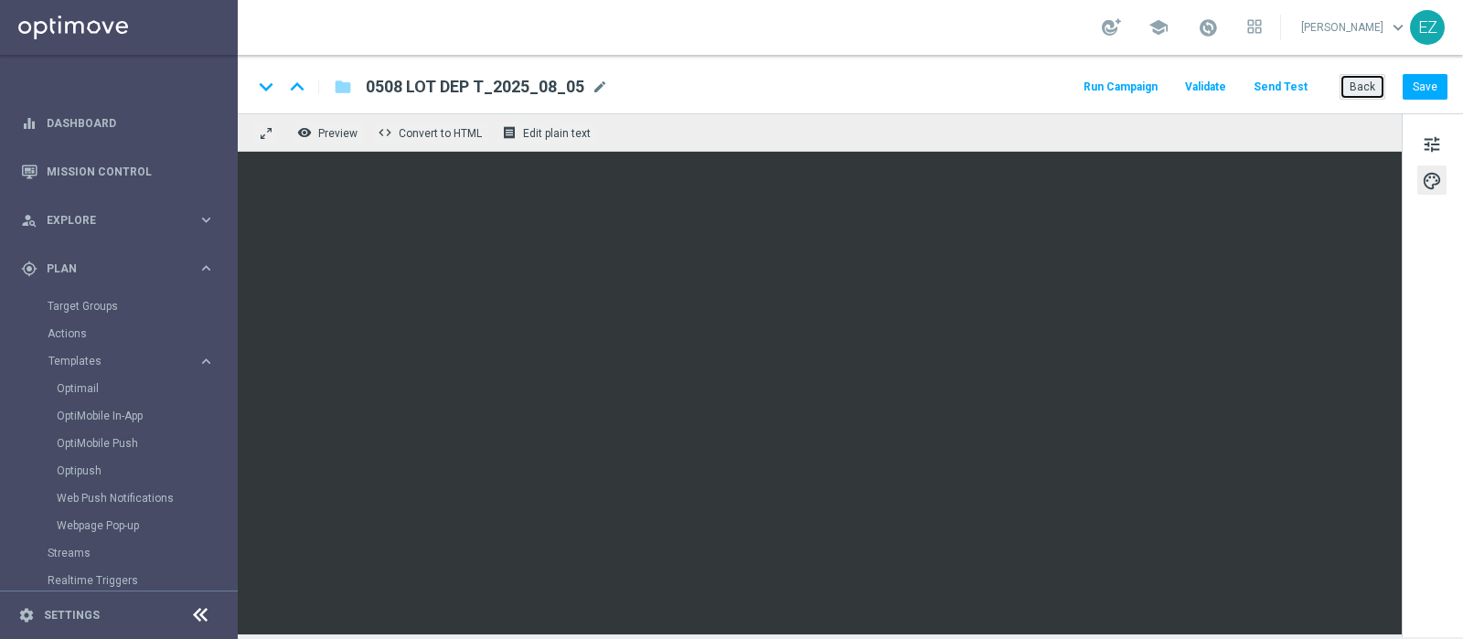
click at [1367, 89] on button "Back" at bounding box center [1362, 87] width 46 height 26
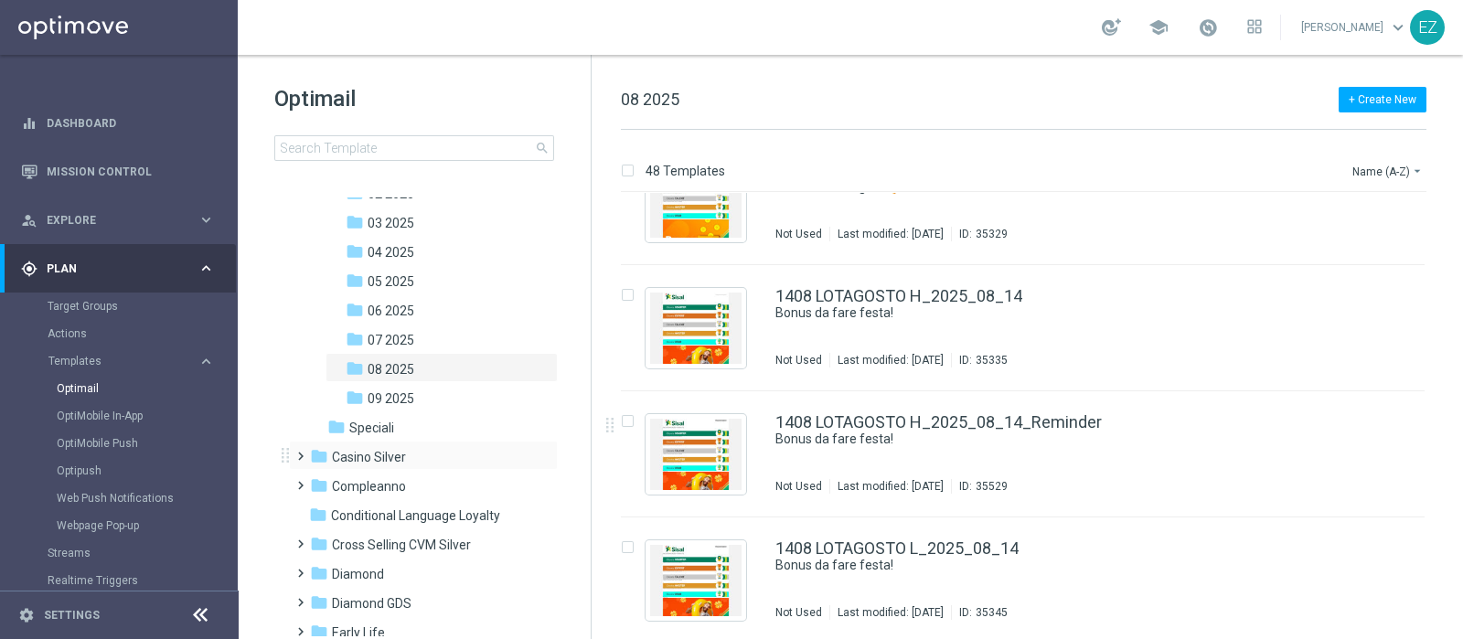
scroll to position [226, 0]
click at [389, 392] on span "09 2025" at bounding box center [390, 397] width 47 height 16
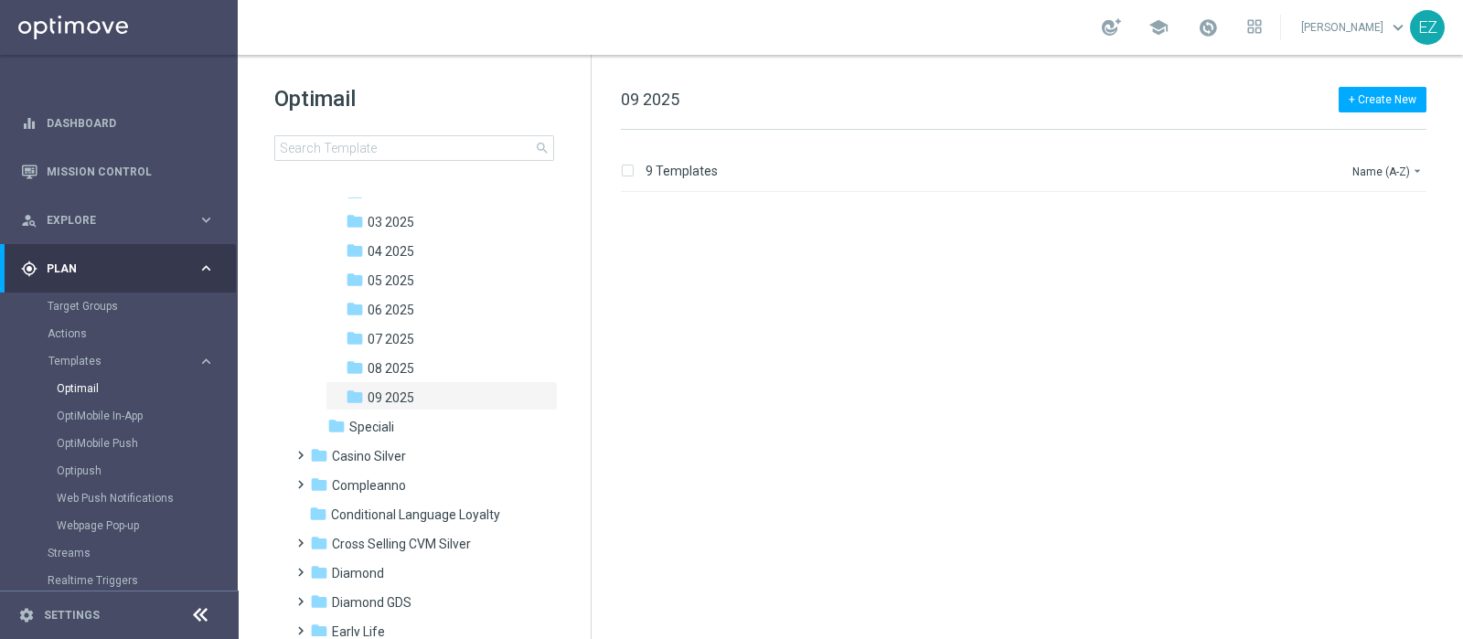
scroll to position [688, 0]
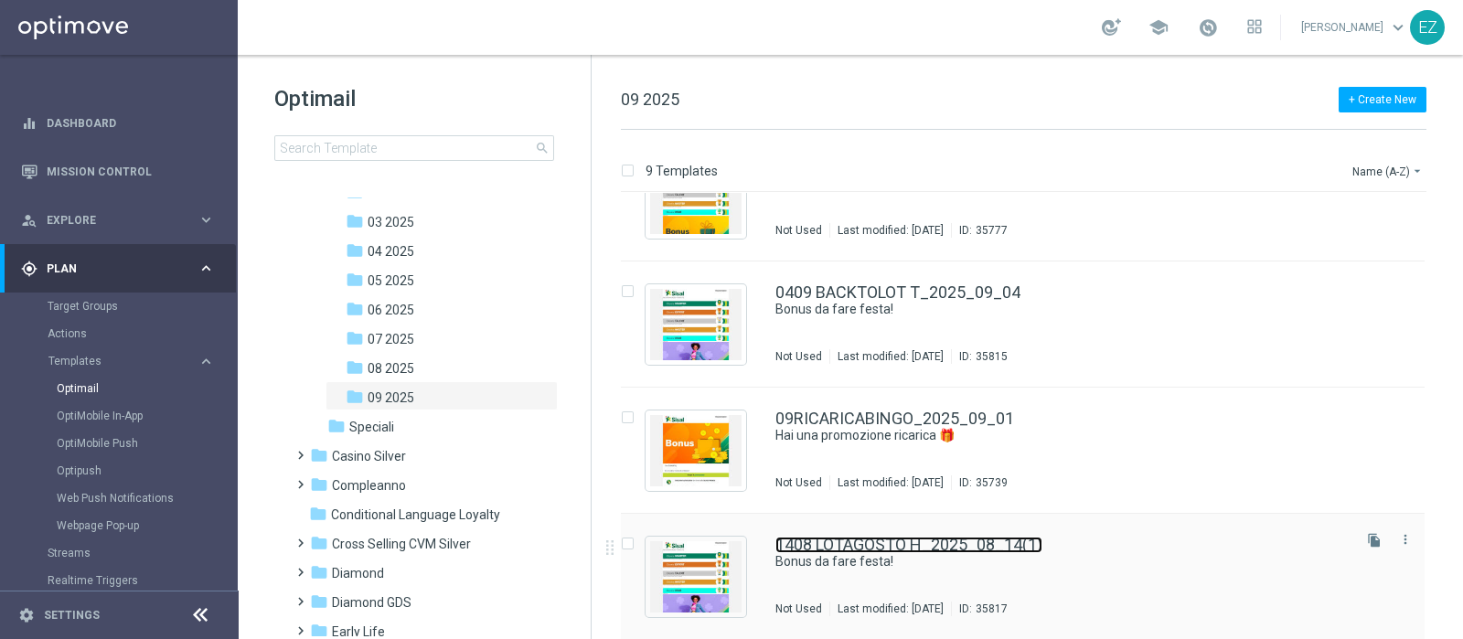
click at [950, 548] on link "1408 LOTAGOSTO H_2025_08_14(1)" at bounding box center [908, 545] width 267 height 16
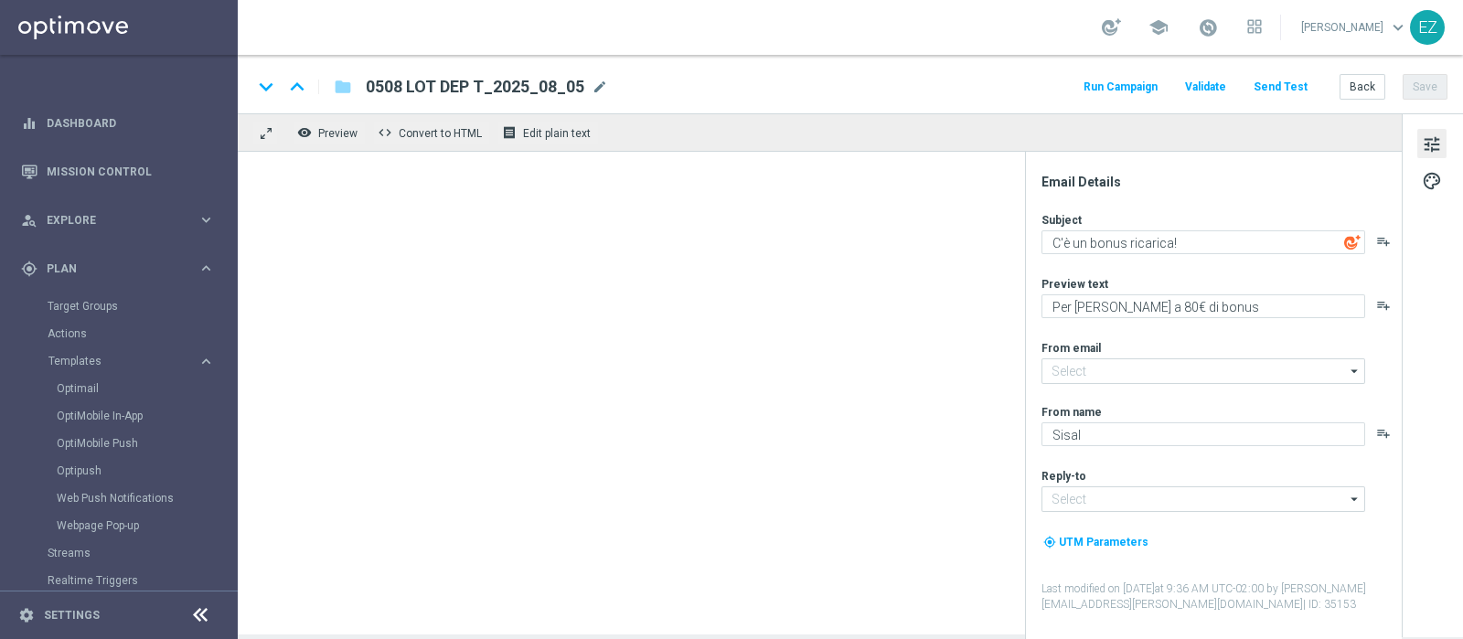
type textarea "Bonus da fare festa!"
type textarea "Fino a 60€ di bonus"
type input "[EMAIL_ADDRESS][DOMAIN_NAME]"
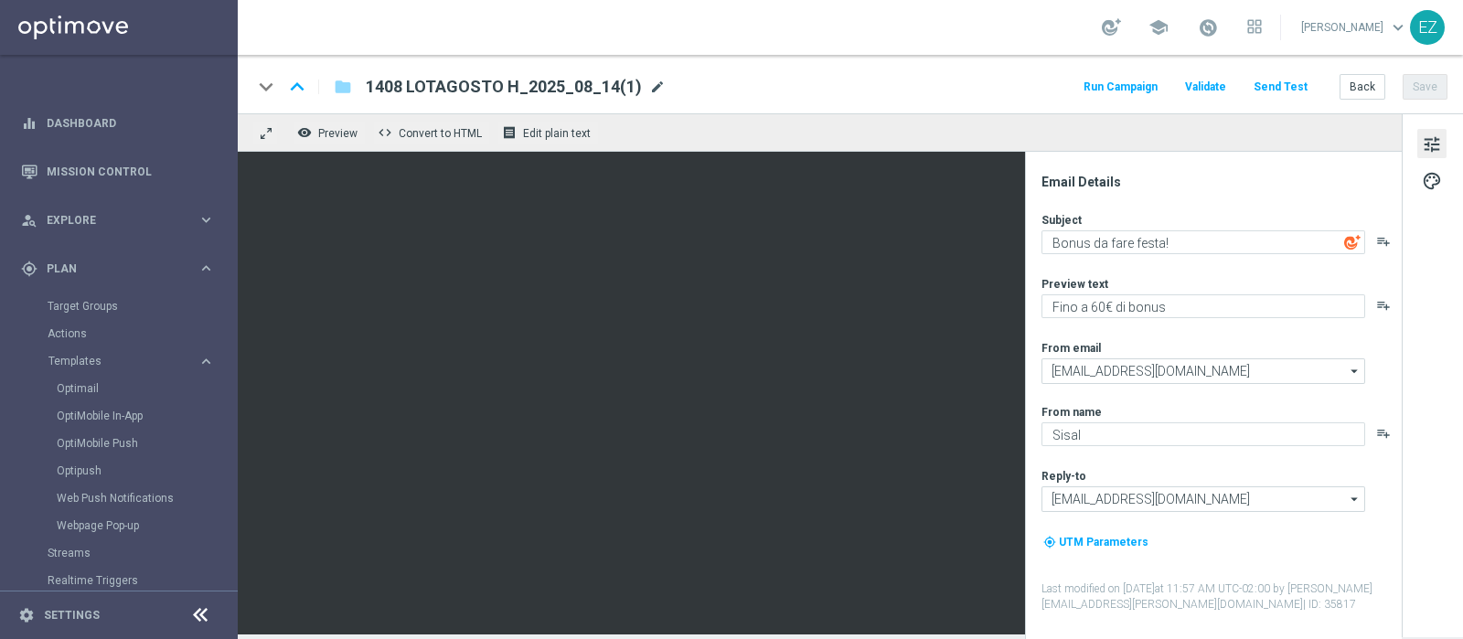
click at [651, 84] on span "mode_edit" at bounding box center [657, 87] width 16 height 16
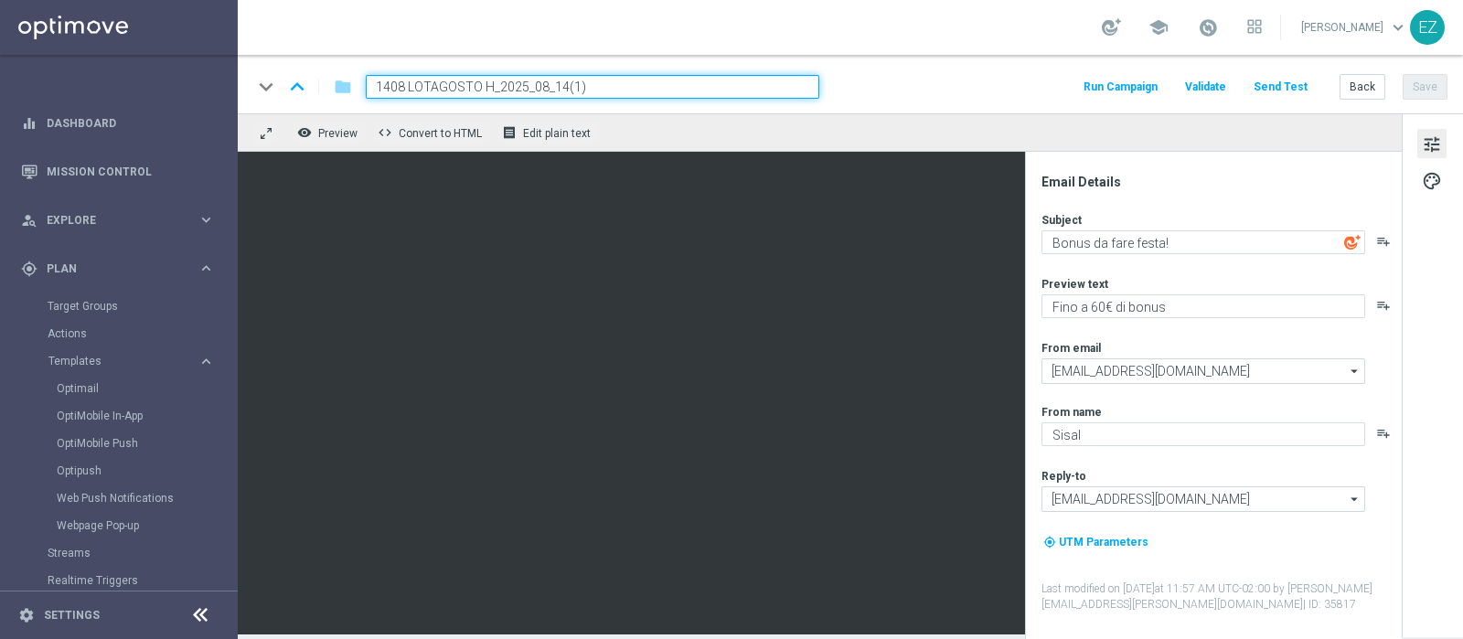
drag, startPoint x: 492, startPoint y: 89, endPoint x: 366, endPoint y: 96, distance: 126.4
click at [366, 96] on input "1408 LOTAGOSTO H_2025_08_14(1)" at bounding box center [592, 87] width 453 height 24
paste input "0409 BACKTOLOT"
click at [594, 89] on input "0409 BACKTOLOT H_2025_08_14(1)" at bounding box center [592, 87] width 453 height 24
type input "0409 BACKTOLOT H_2025_09_04"
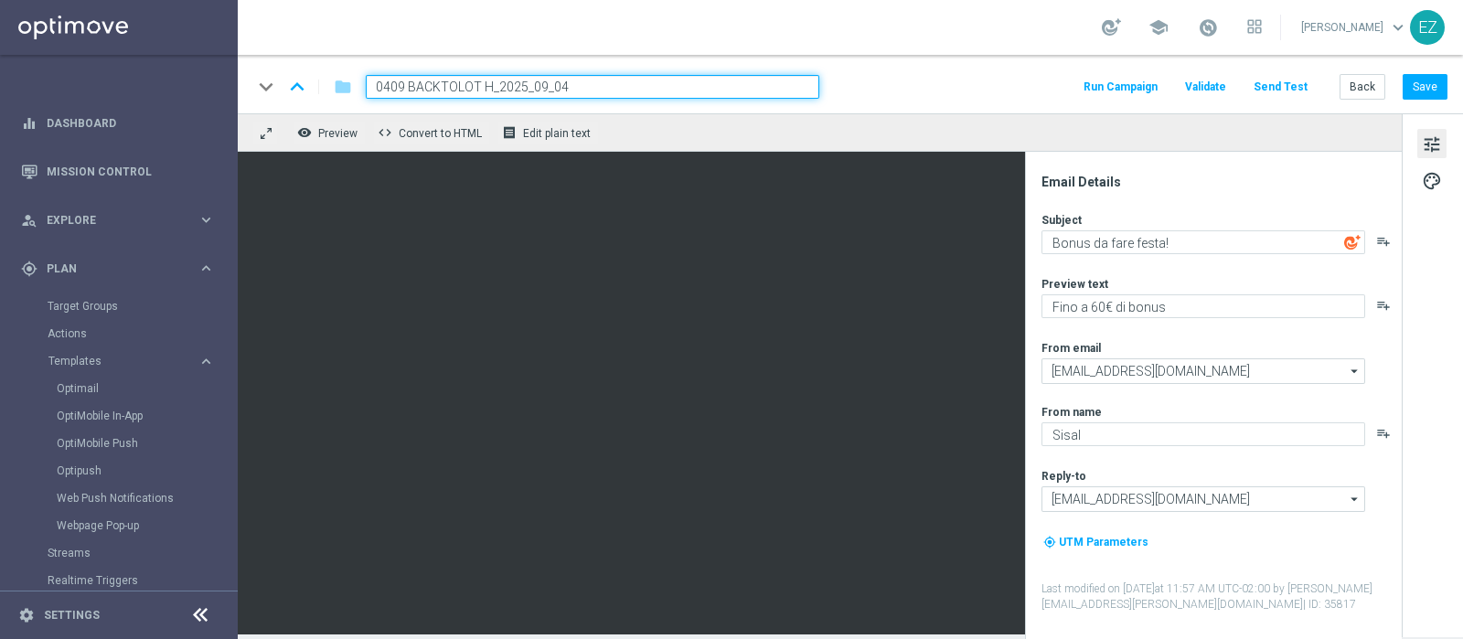
click at [632, 79] on input "0409 BACKTOLOT H_2025_09_04" at bounding box center [592, 87] width 453 height 24
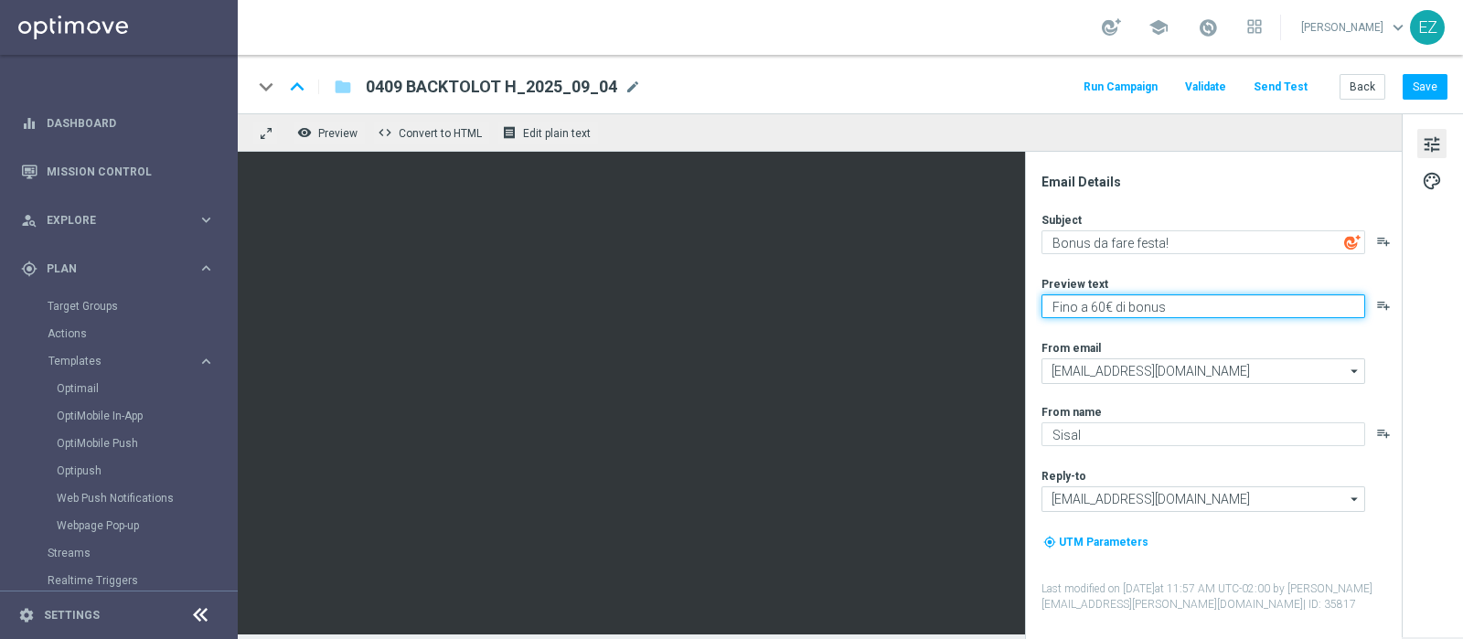
click at [1097, 307] on textarea "Fino a 60€ di bonus" at bounding box center [1203, 306] width 324 height 24
type textarea "Fino a 50€ di bonus"
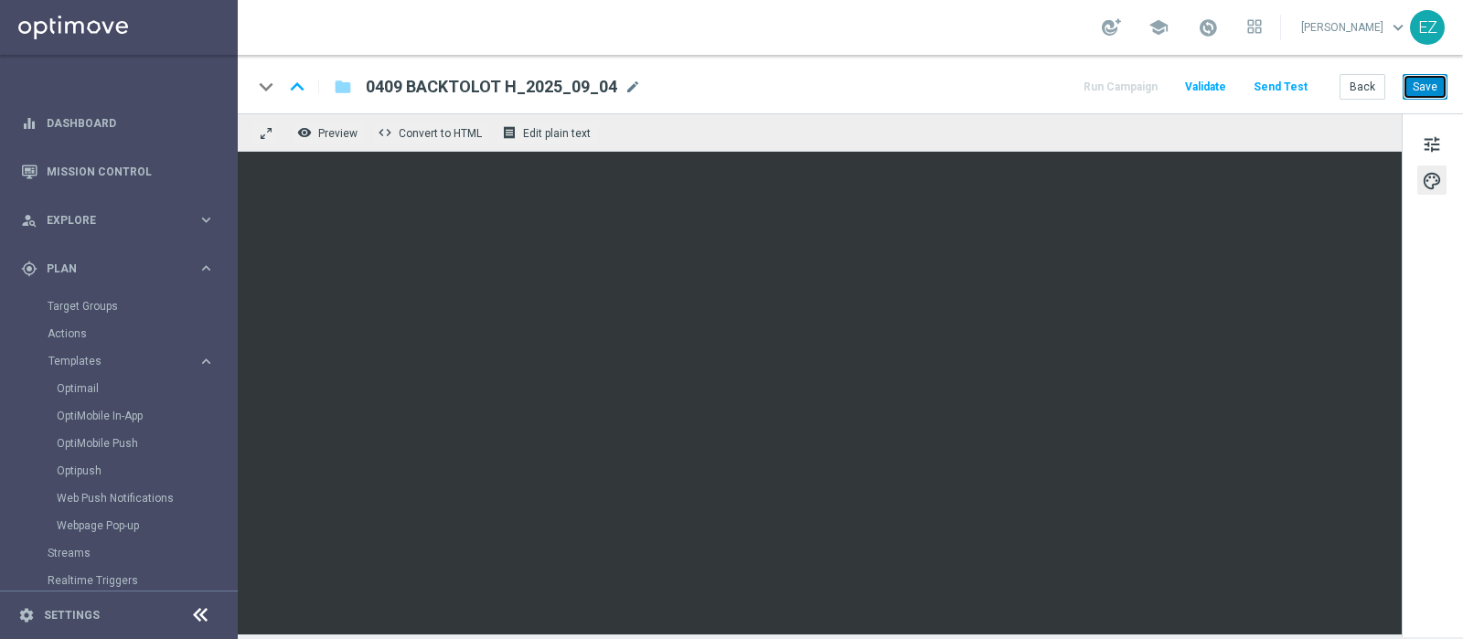
click at [1420, 84] on button "Save" at bounding box center [1424, 87] width 45 height 26
click at [1427, 80] on button "Save" at bounding box center [1424, 87] width 45 height 26
click at [1353, 90] on button "Back" at bounding box center [1362, 87] width 46 height 26
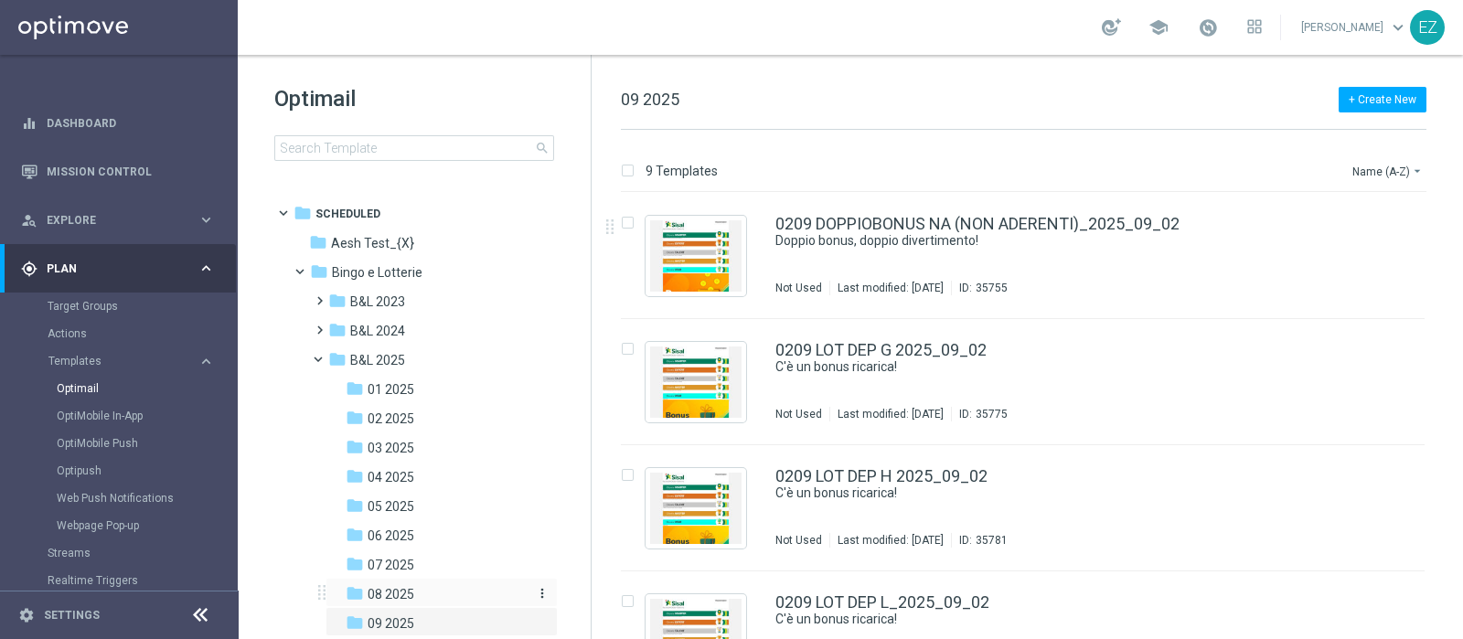
click at [418, 585] on div "folder 08 2025" at bounding box center [436, 594] width 180 height 21
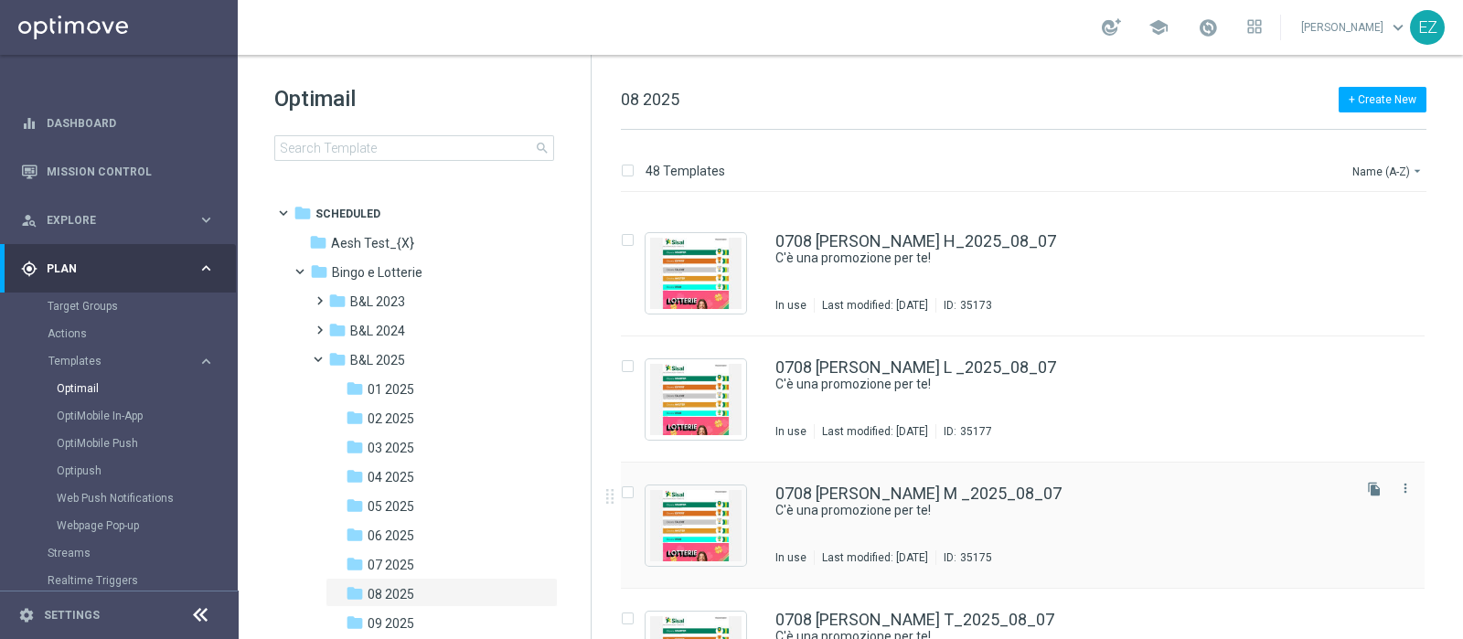
scroll to position [1050, 0]
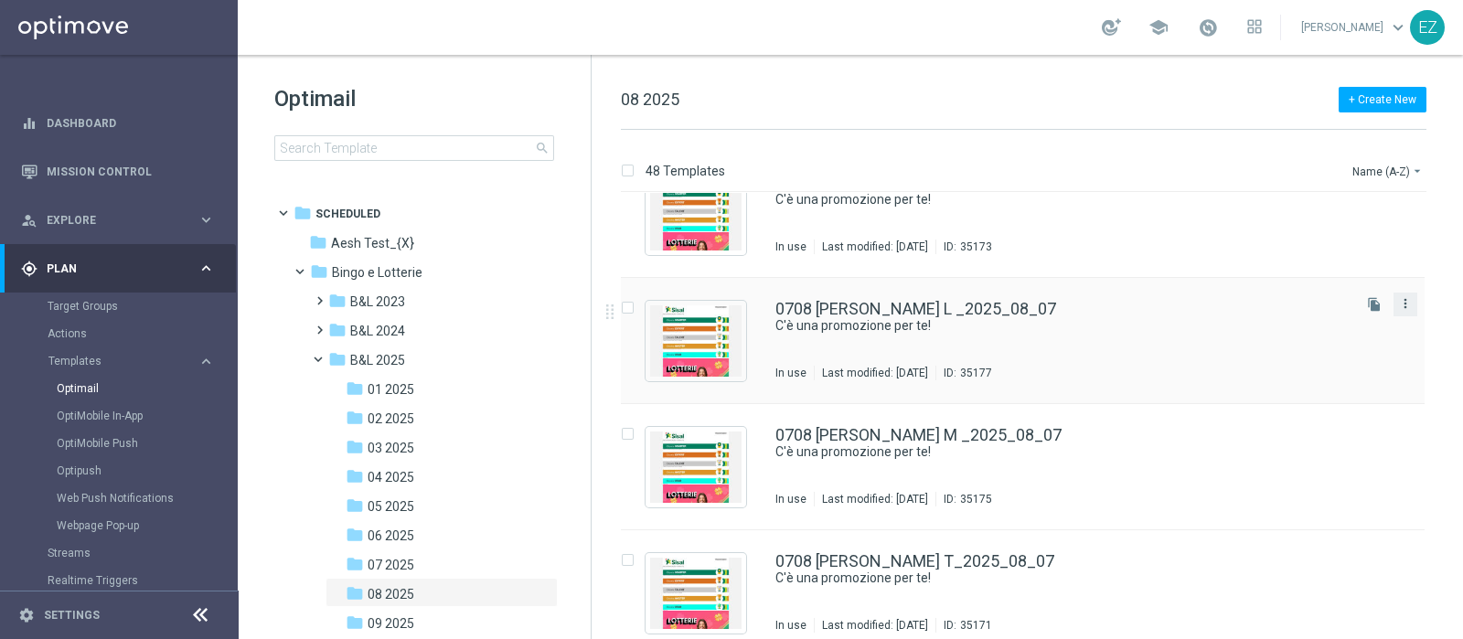
click at [1400, 301] on icon "more_vert" at bounding box center [1405, 303] width 15 height 15
click at [1333, 345] on div "Copy To" at bounding box center [1329, 348] width 111 height 13
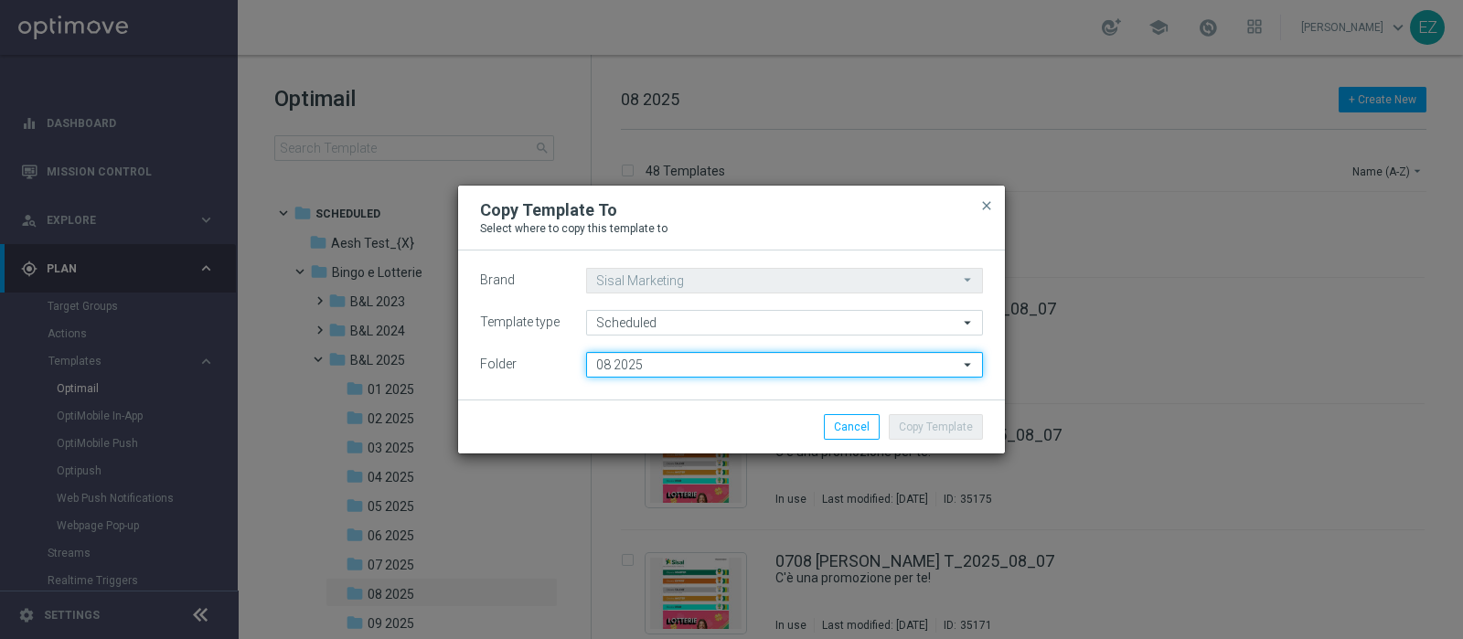
click at [638, 363] on input "08 2025" at bounding box center [784, 365] width 397 height 26
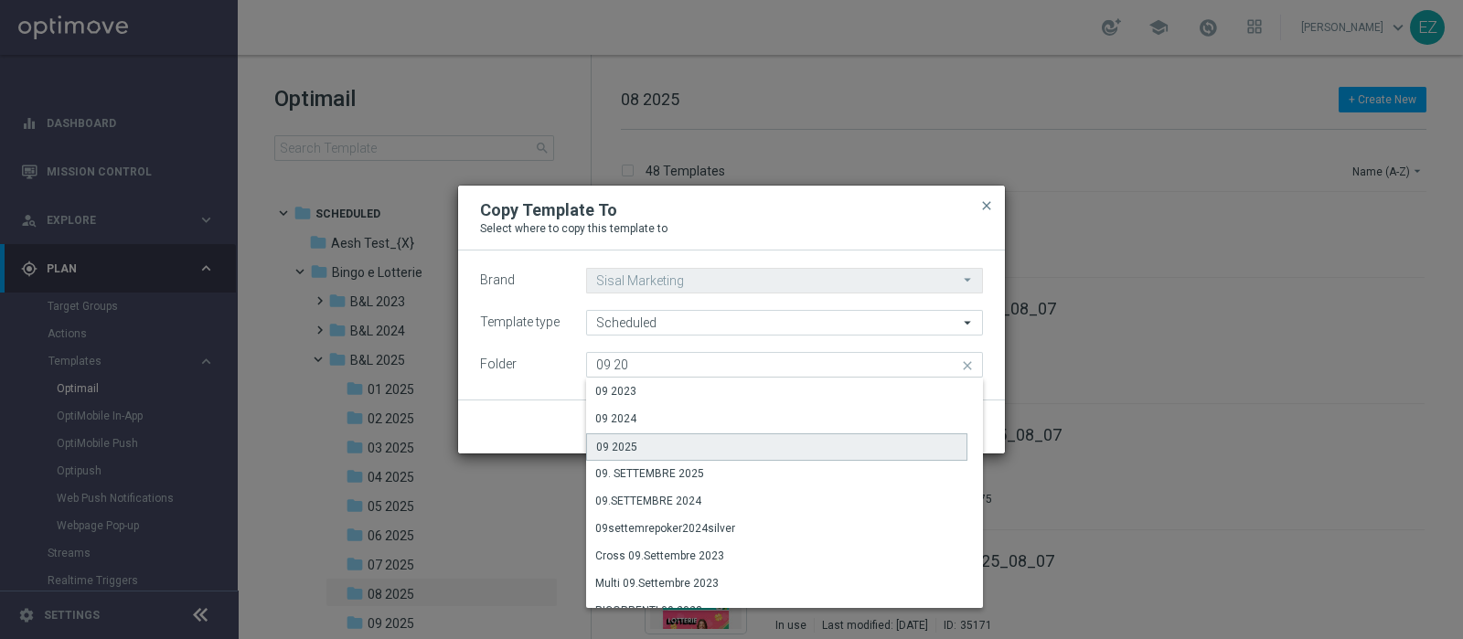
click at [617, 442] on div "09 2025" at bounding box center [616, 447] width 41 height 16
type input "09 2025"
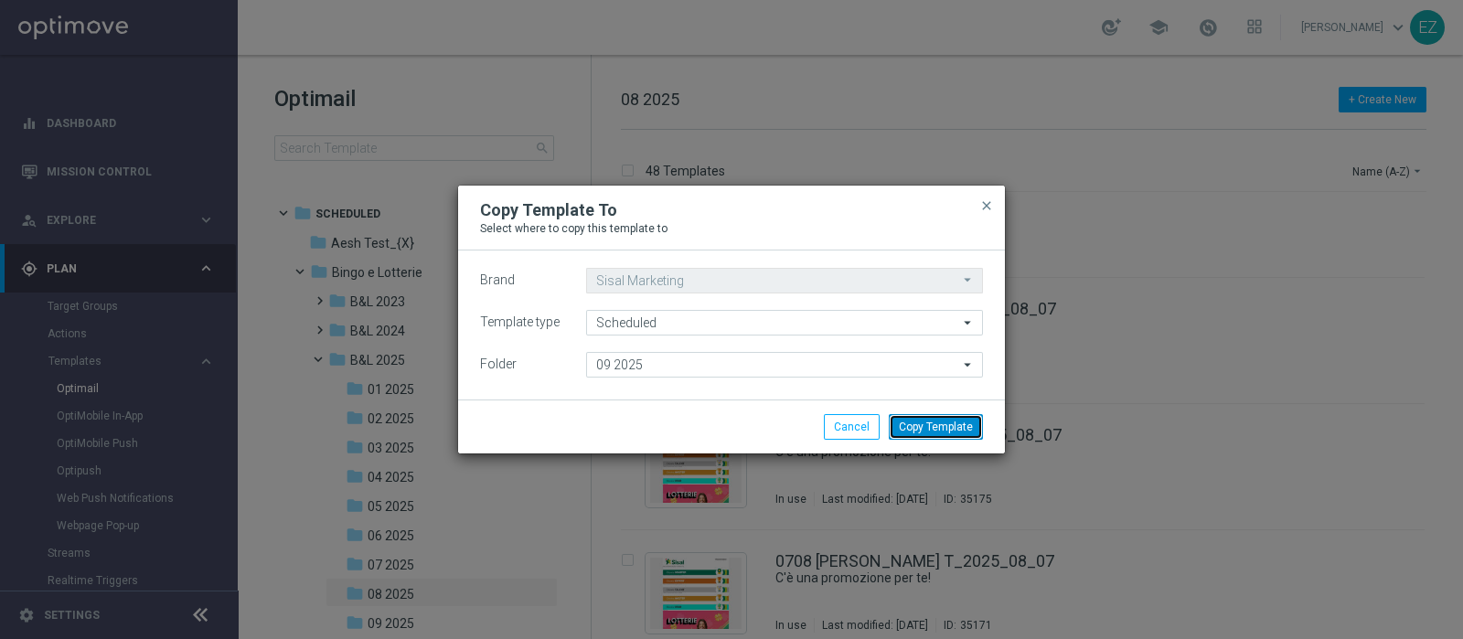
click at [946, 424] on button "Copy Template" at bounding box center [936, 427] width 94 height 26
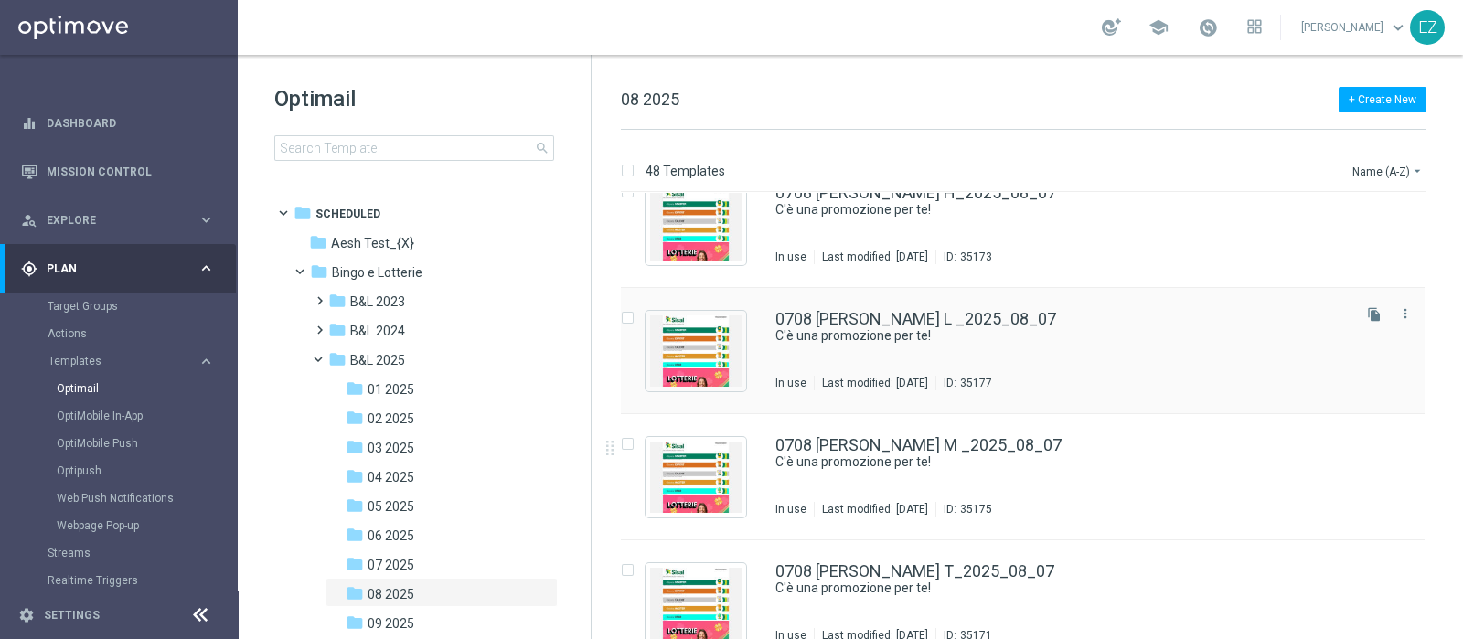
scroll to position [1048, 0]
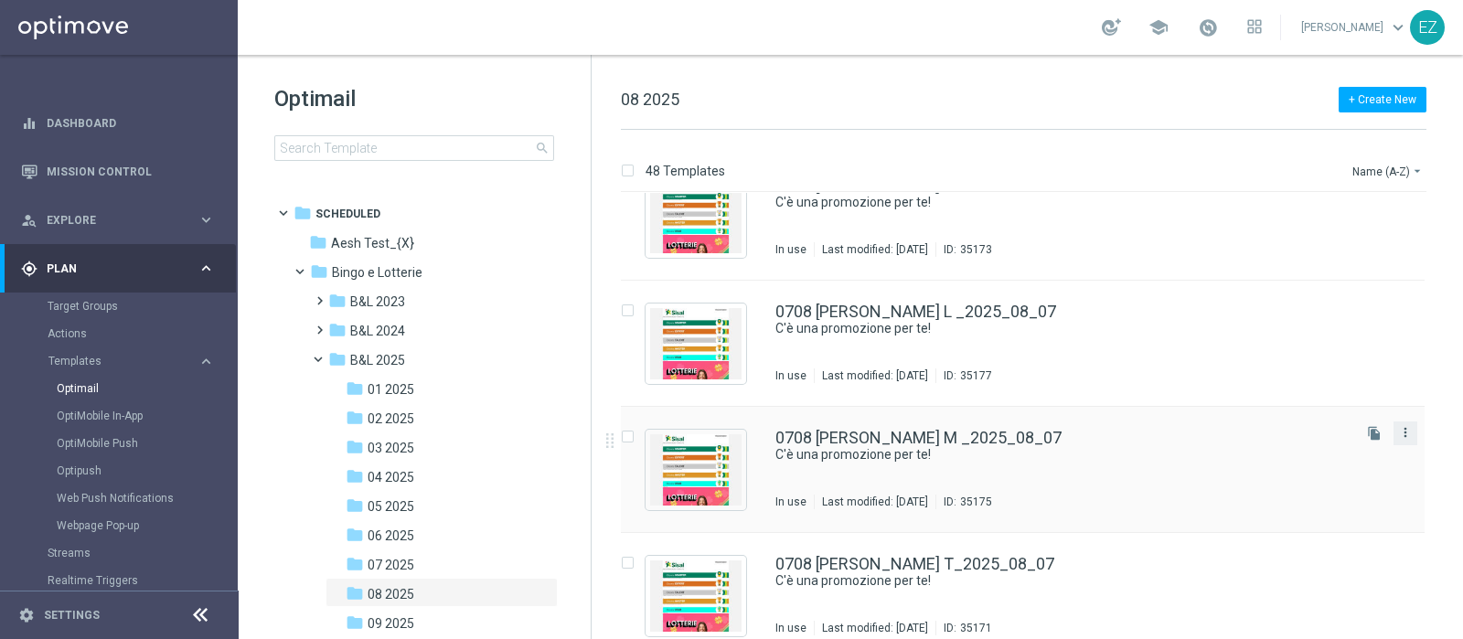
click at [1403, 435] on icon "more_vert" at bounding box center [1405, 432] width 15 height 15
click at [1304, 473] on span "Copy To" at bounding box center [1294, 477] width 40 height 13
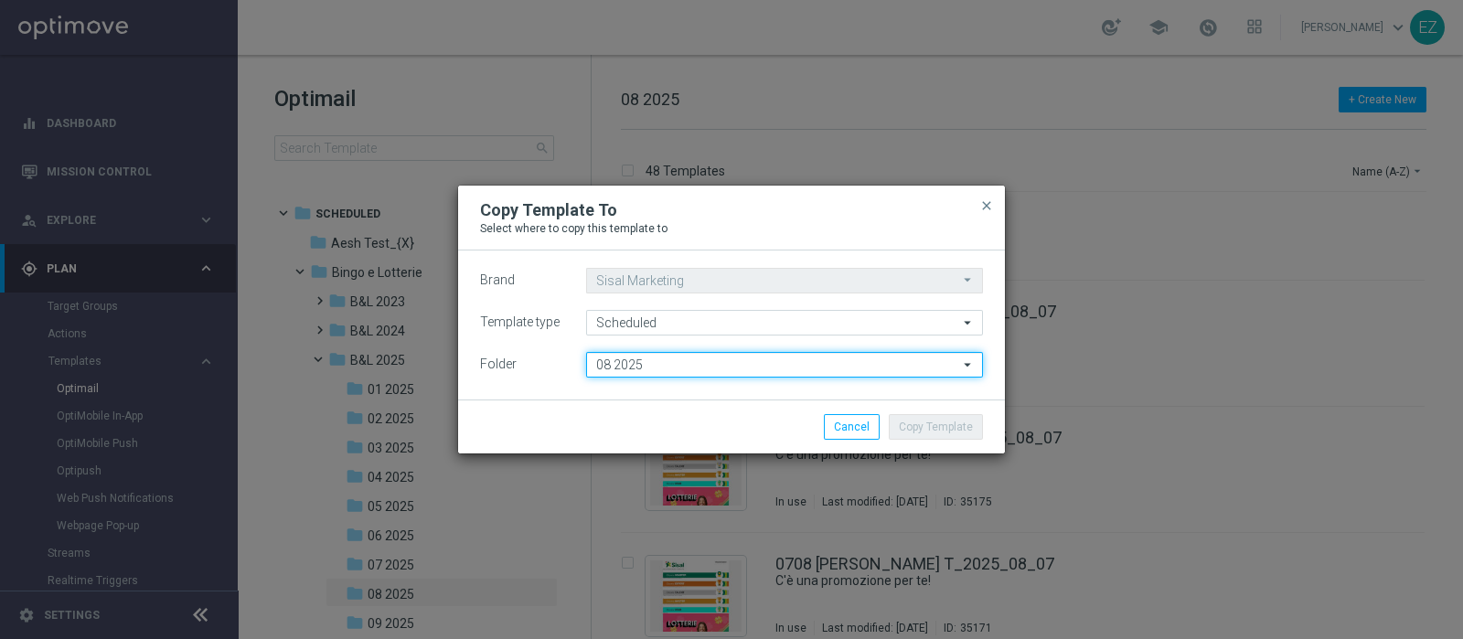
click at [678, 358] on input "08 2025" at bounding box center [784, 365] width 397 height 26
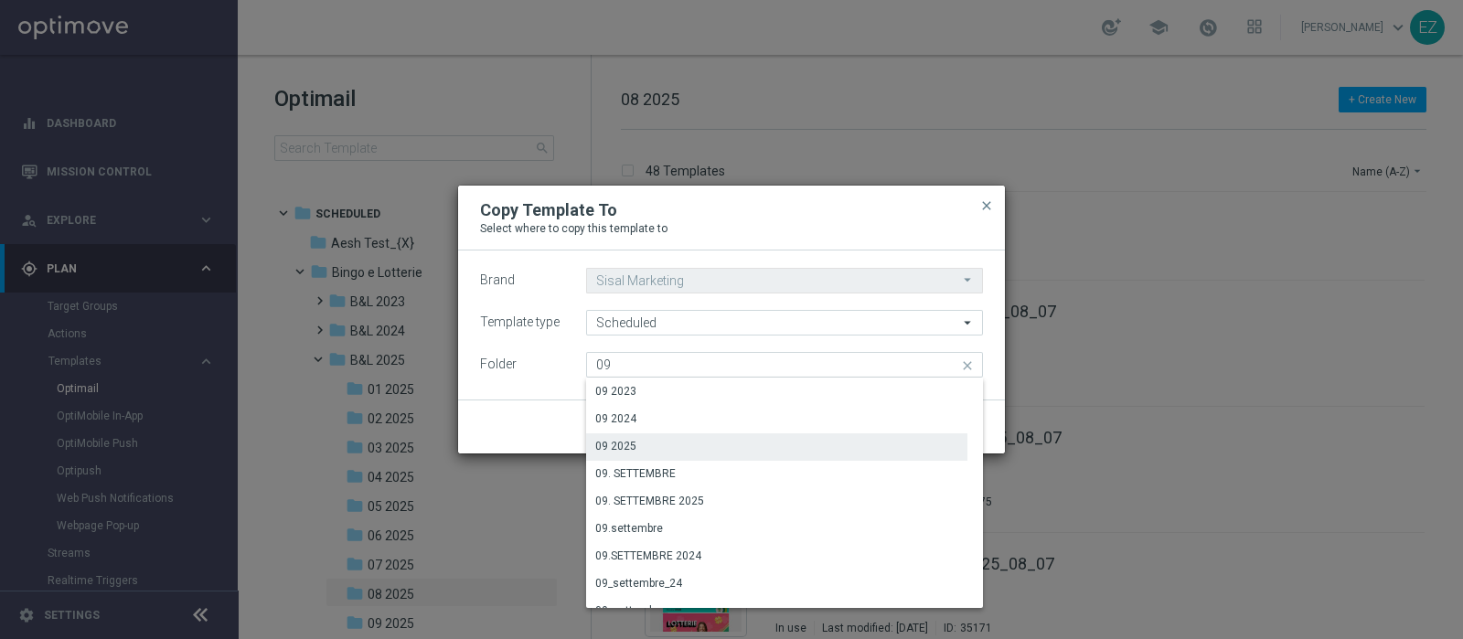
click at [637, 444] on div "09 2025" at bounding box center [776, 446] width 381 height 26
type input "09 2025"
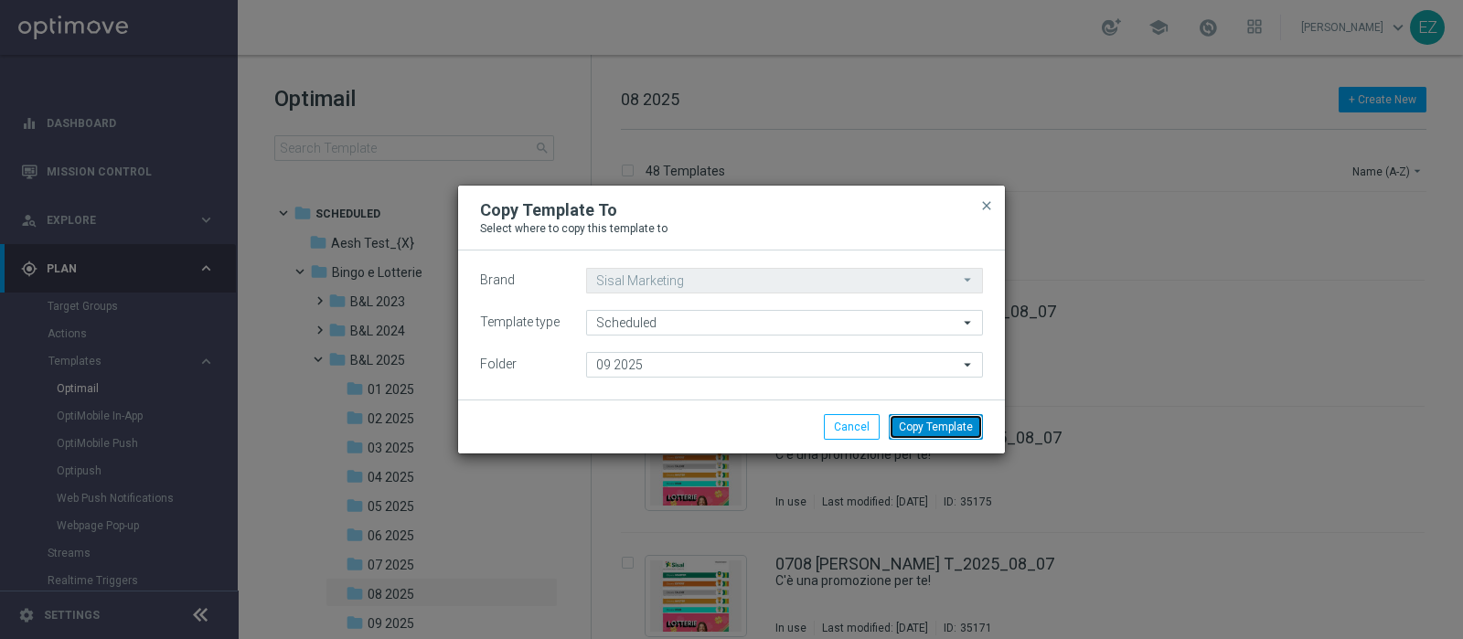
click at [955, 422] on button "Copy Template" at bounding box center [936, 427] width 94 height 26
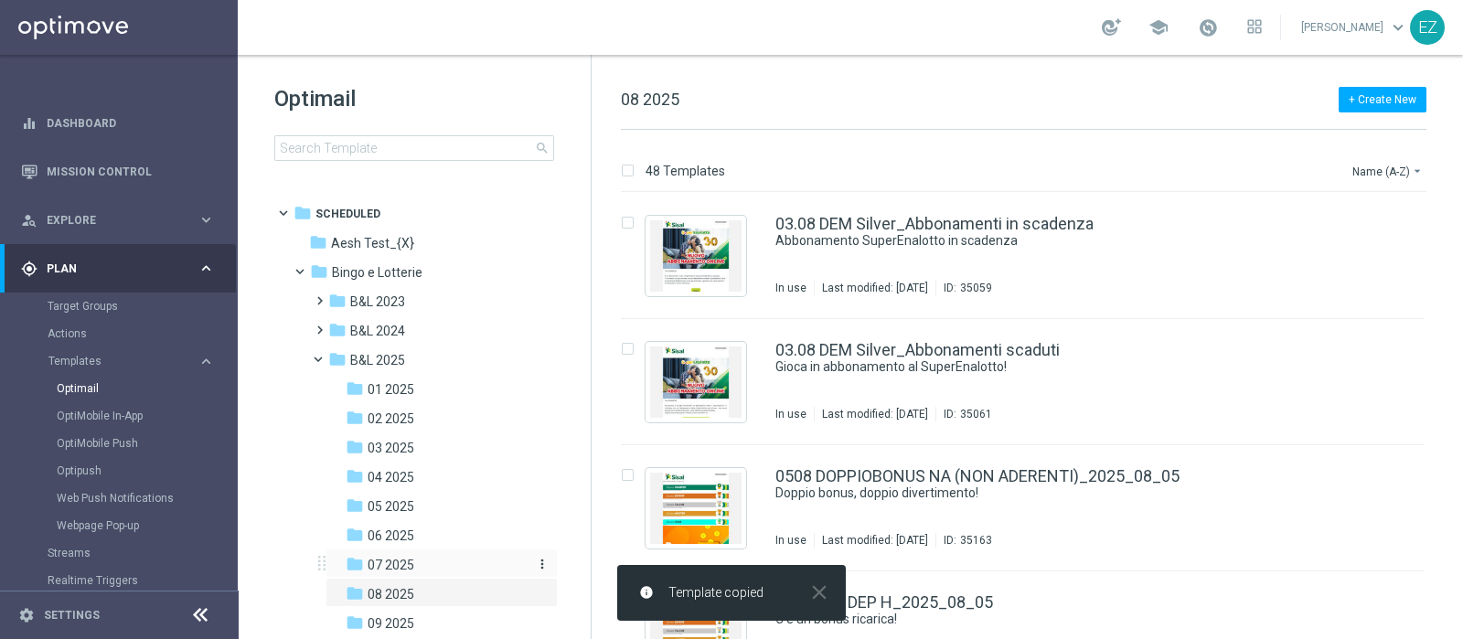
scroll to position [176, 0]
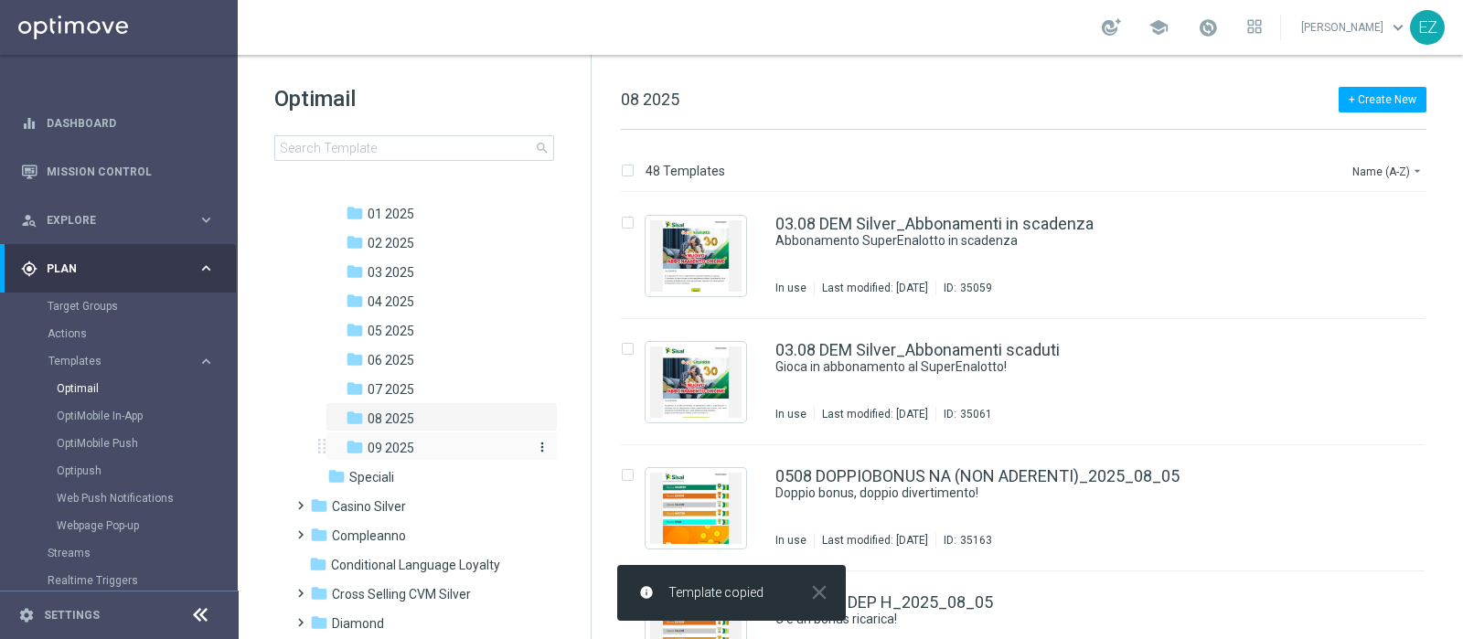
click at [407, 445] on span "09 2025" at bounding box center [390, 448] width 47 height 16
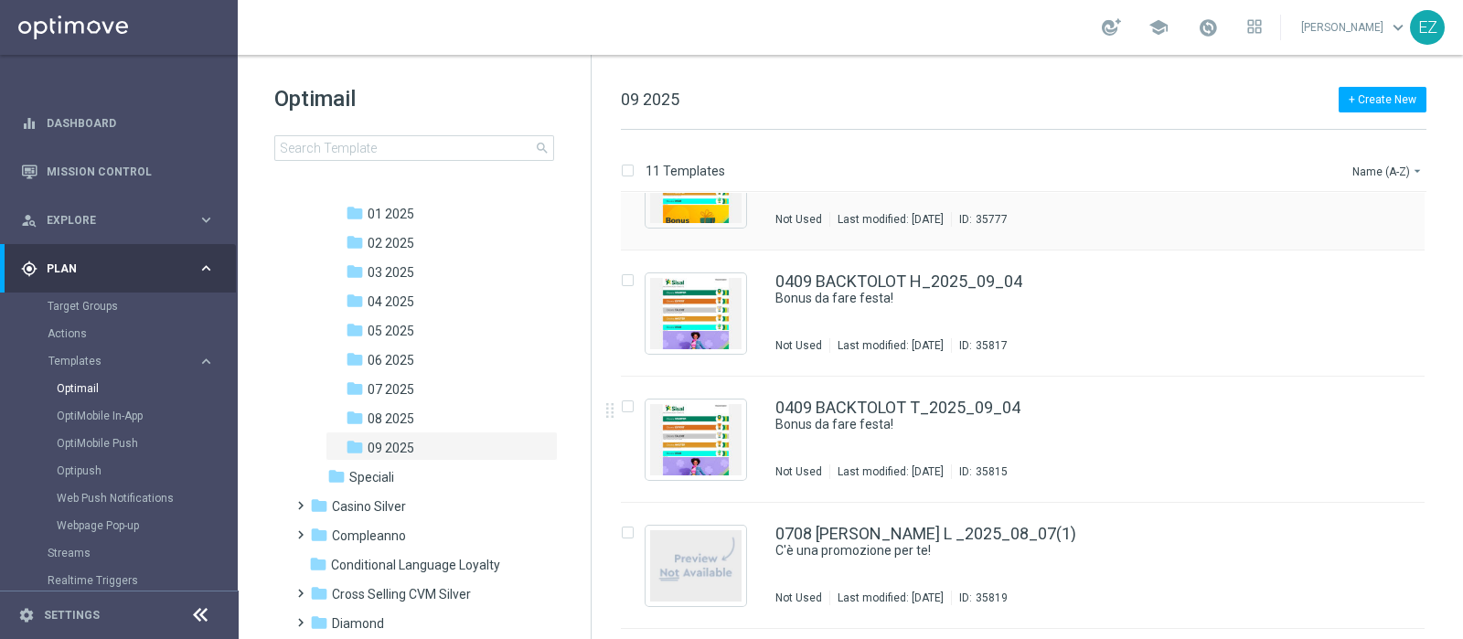
scroll to position [942, 0]
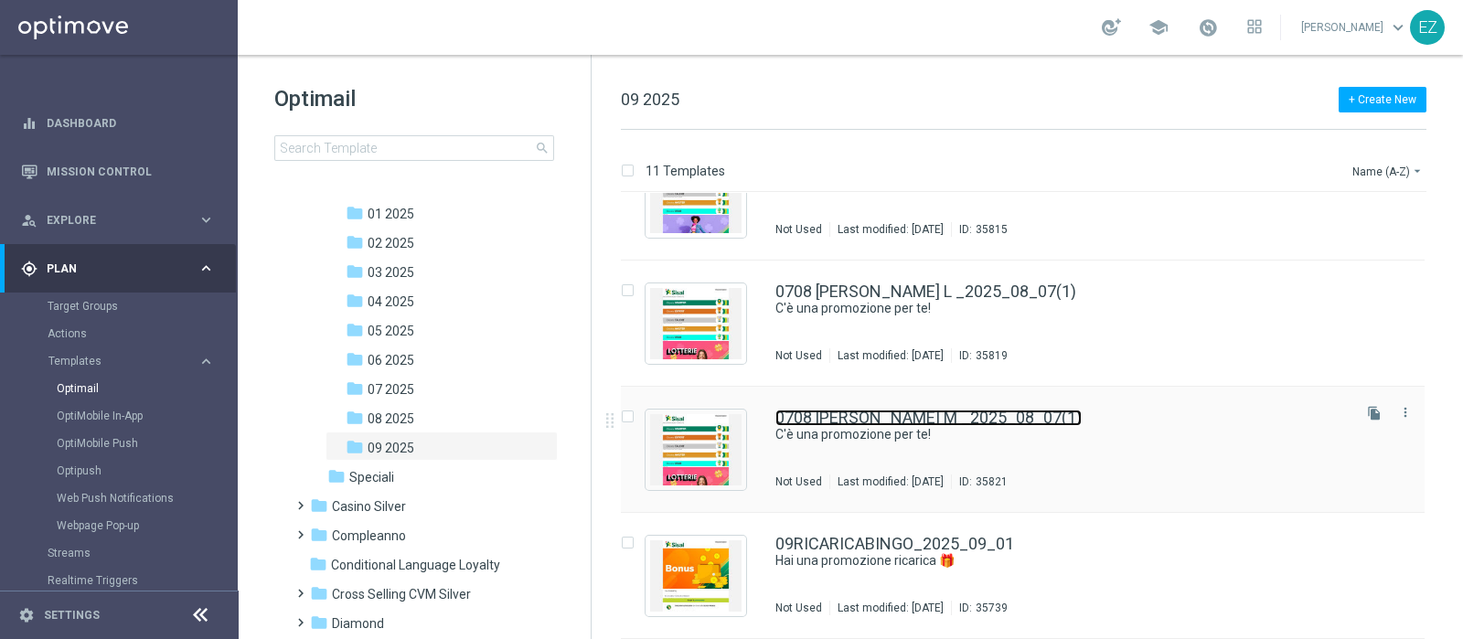
click at [950, 416] on link "0708 [PERSON_NAME] M _2025_08_07(1)" at bounding box center [928, 418] width 306 height 16
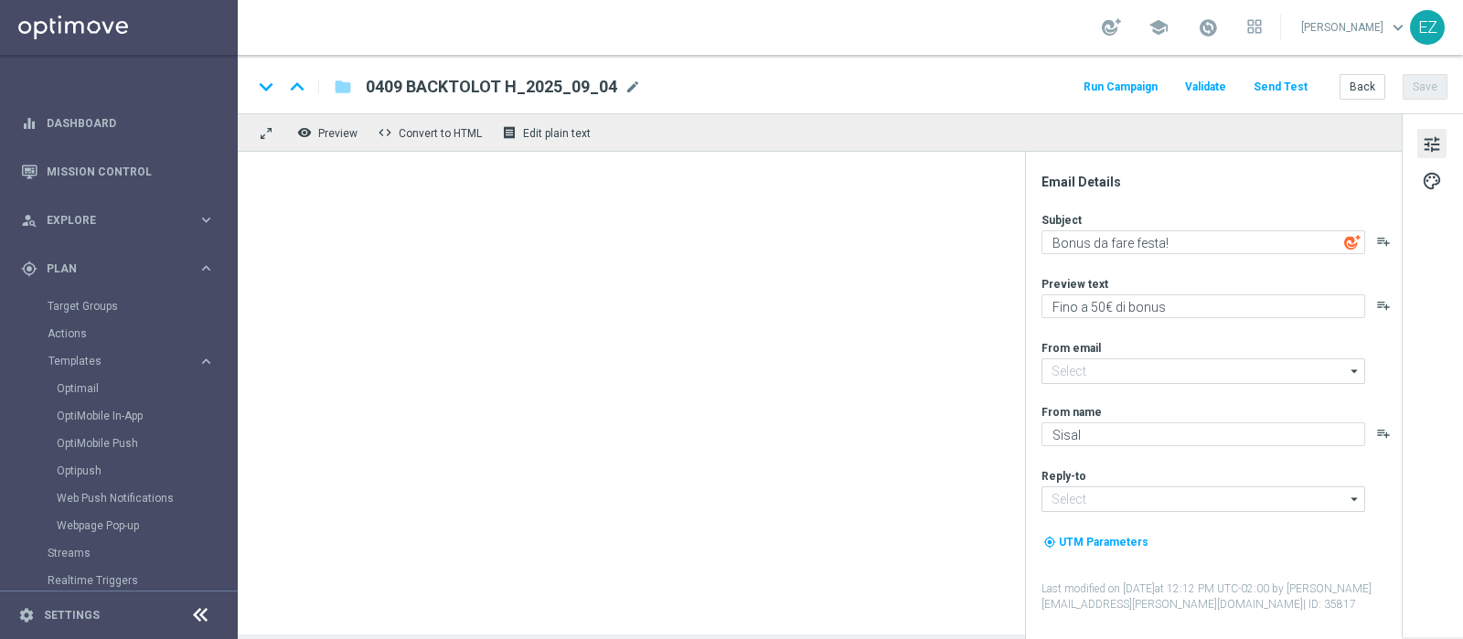
type input "[EMAIL_ADDRESS][DOMAIN_NAME]"
type textarea "C'è una promozione per te!"
type textarea "Bonus fino a 18.000 Sisal point"
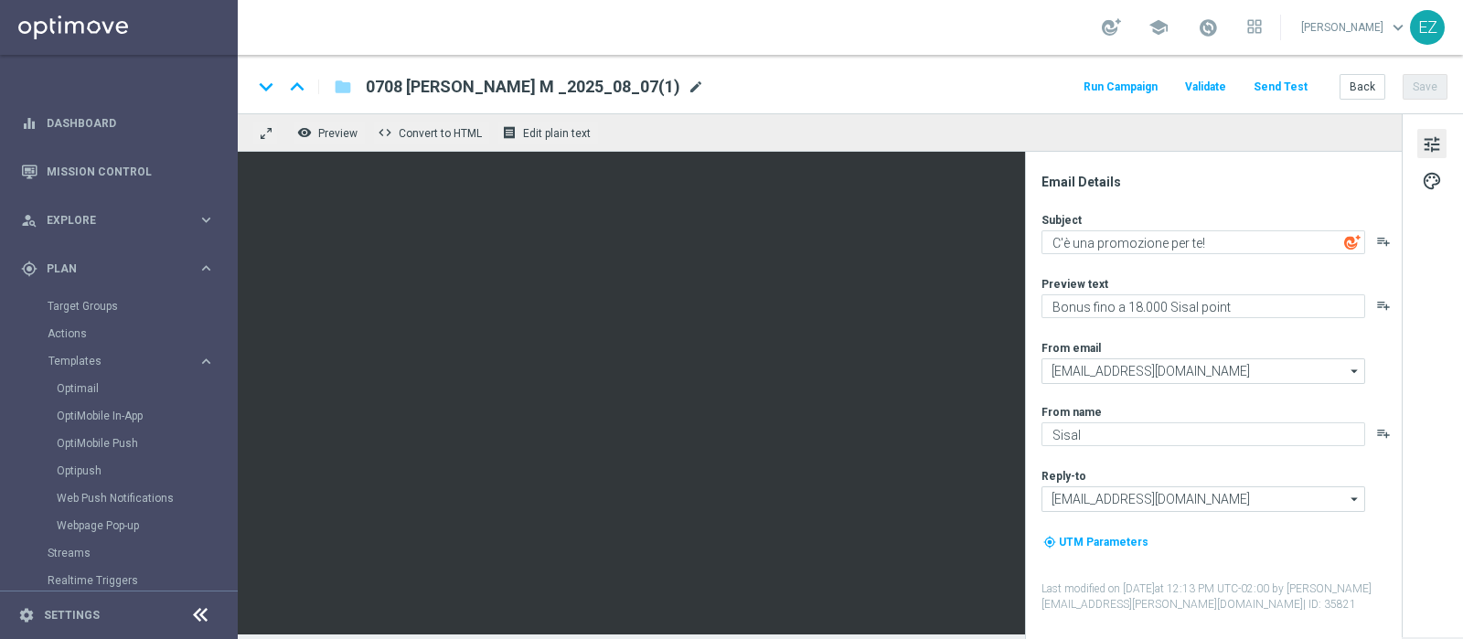
click at [687, 84] on span "mode_edit" at bounding box center [695, 87] width 16 height 16
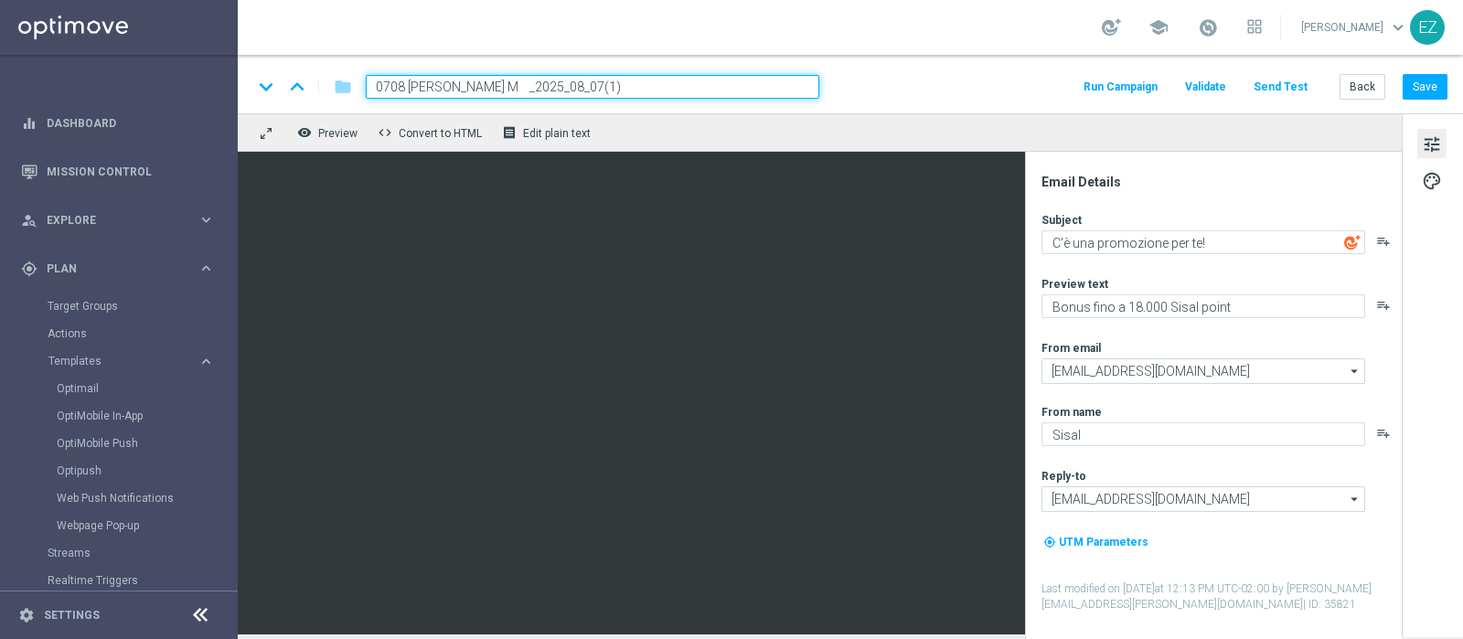
drag, startPoint x: 494, startPoint y: 88, endPoint x: 357, endPoint y: 87, distance: 136.2
click at [357, 87] on div "0708 [PERSON_NAME] M _2025_08_07(1)" at bounding box center [585, 87] width 468 height 24
paste input "409 BACKTO"
click at [661, 93] on input "0409 BACKTOLOT M_2025_08_07(1)" at bounding box center [592, 87] width 453 height 24
type input "0409 BACKTOLOT M_2025_09_04"
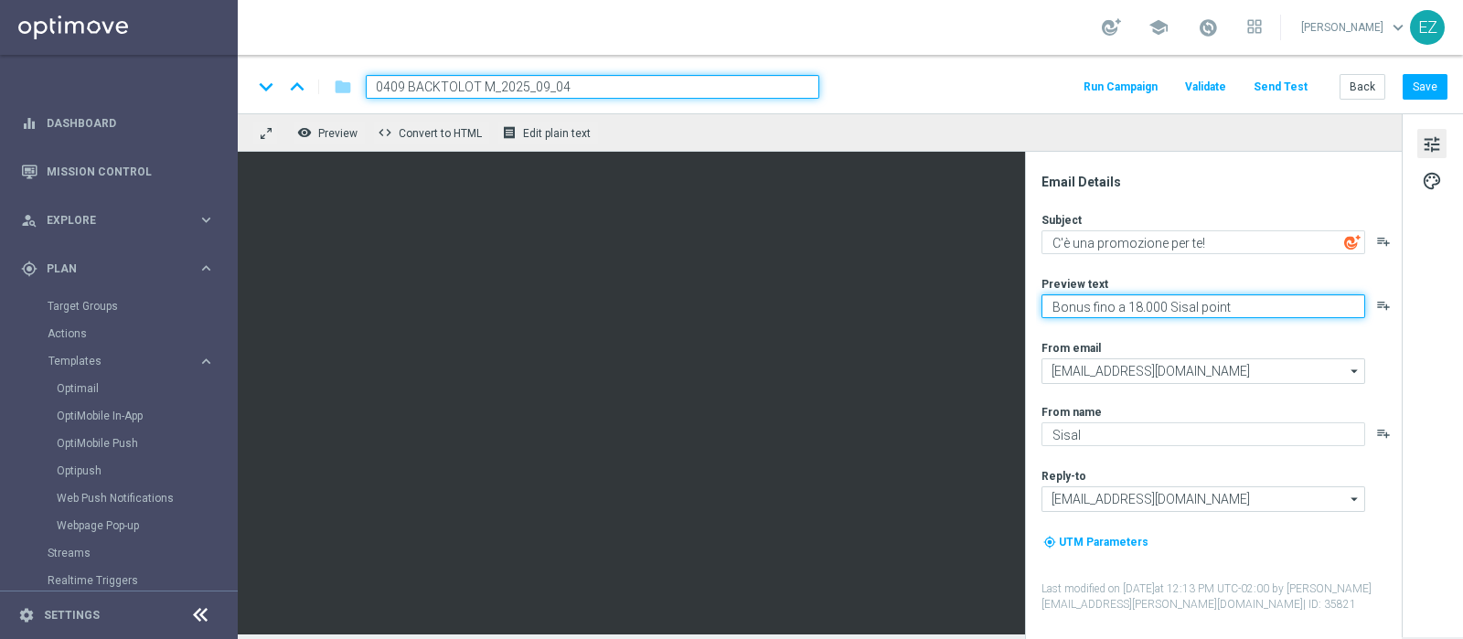
click at [1138, 303] on textarea "Bonus fino a 18.000 Sisal point" at bounding box center [1203, 306] width 324 height 24
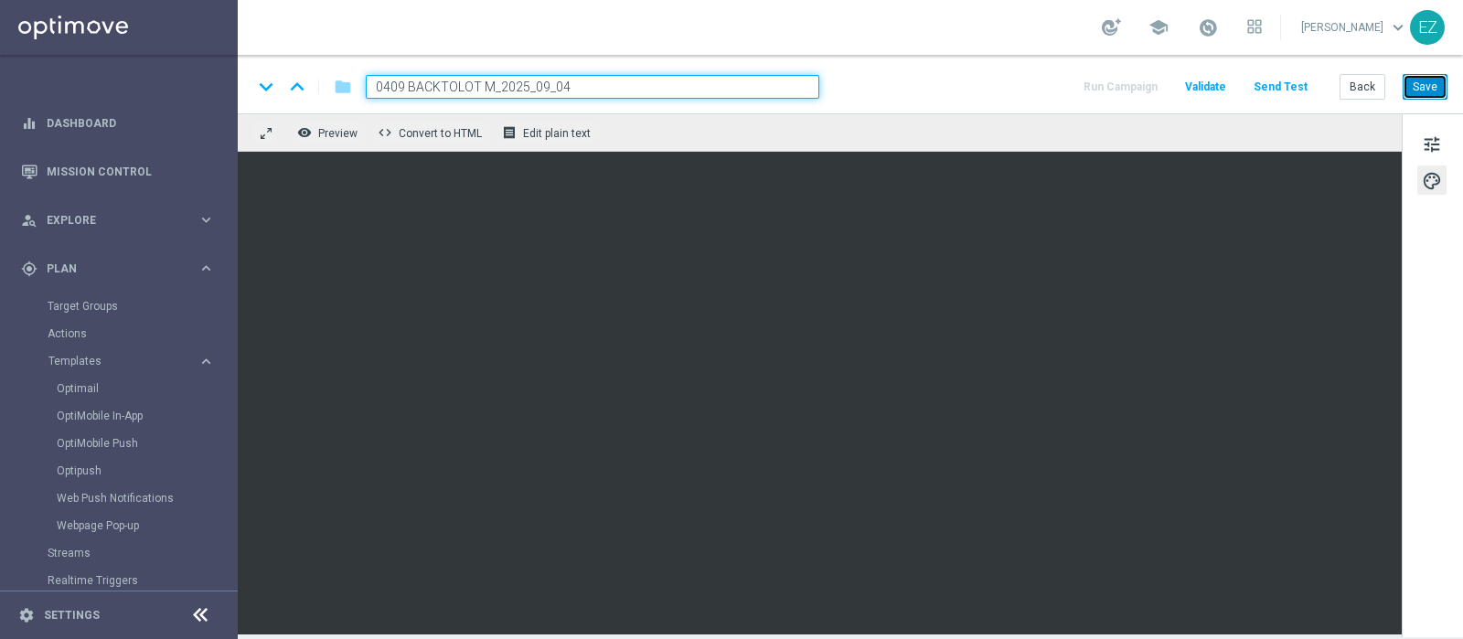
click at [1418, 89] on button "Save" at bounding box center [1424, 87] width 45 height 26
click at [1356, 87] on button "Back" at bounding box center [1362, 87] width 46 height 26
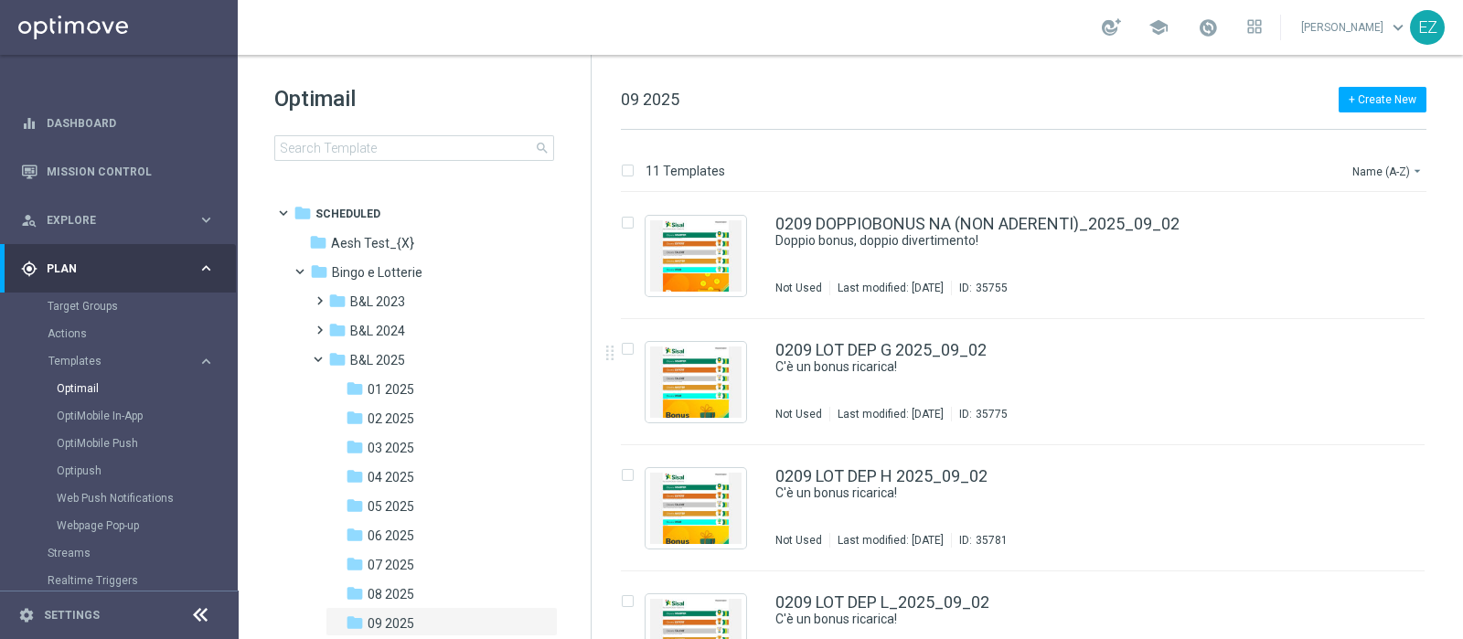
scroll to position [942, 0]
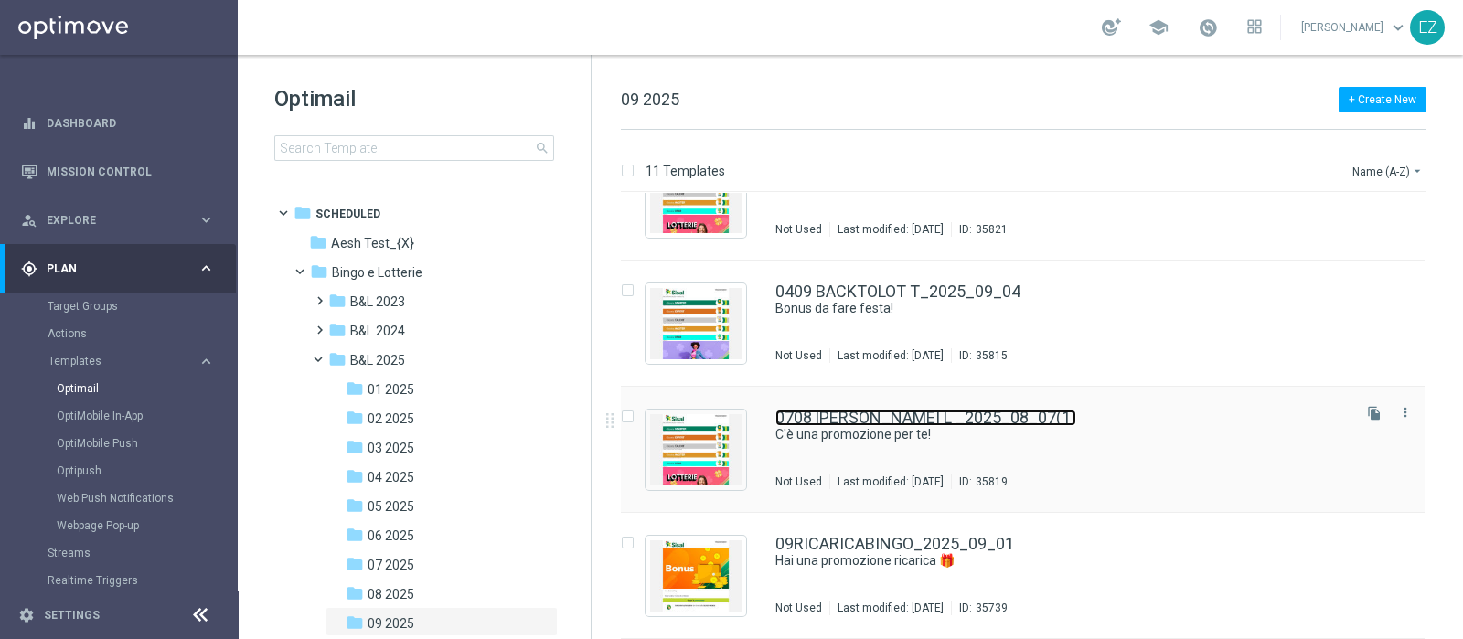
click at [904, 416] on link "0708 [PERSON_NAME] L _2025_08_07(1)" at bounding box center [925, 418] width 301 height 16
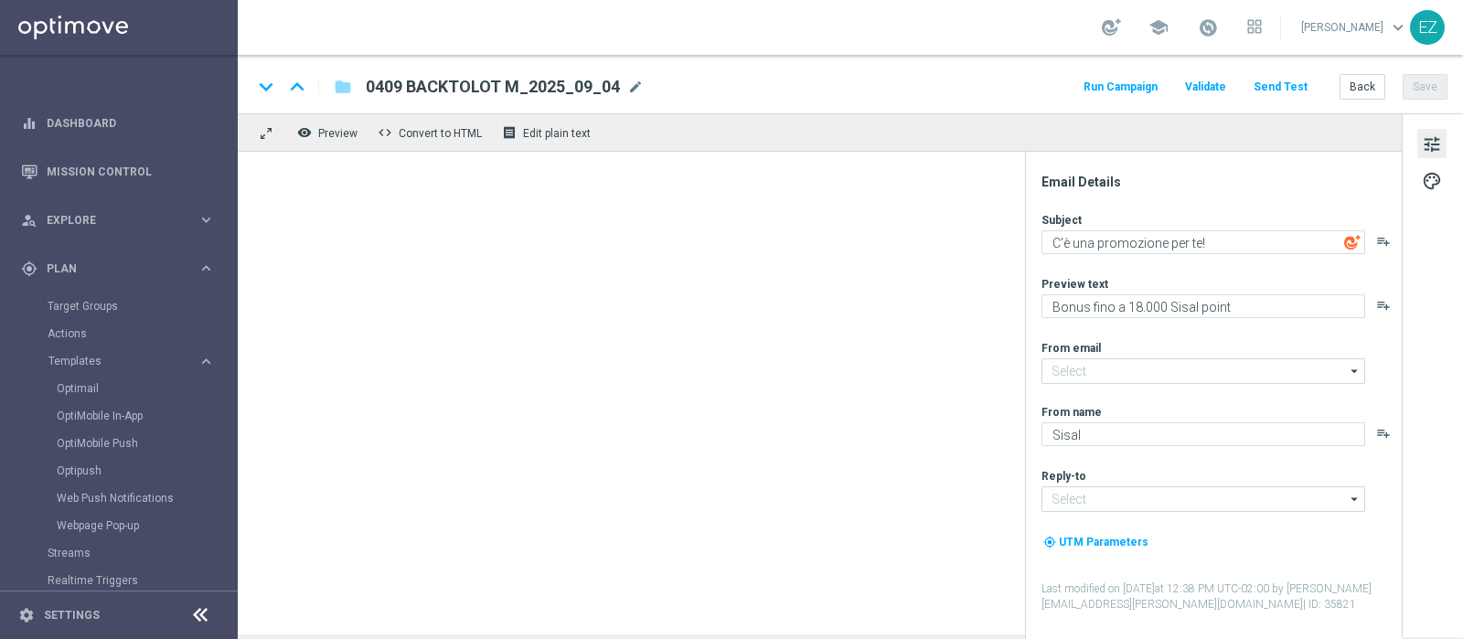
type input "0708 [PERSON_NAME] L _2025_08_07(1)"
type textarea "Fino a 15.000 Sisal point per te!"
type input "[EMAIL_ADDRESS][DOMAIN_NAME]"
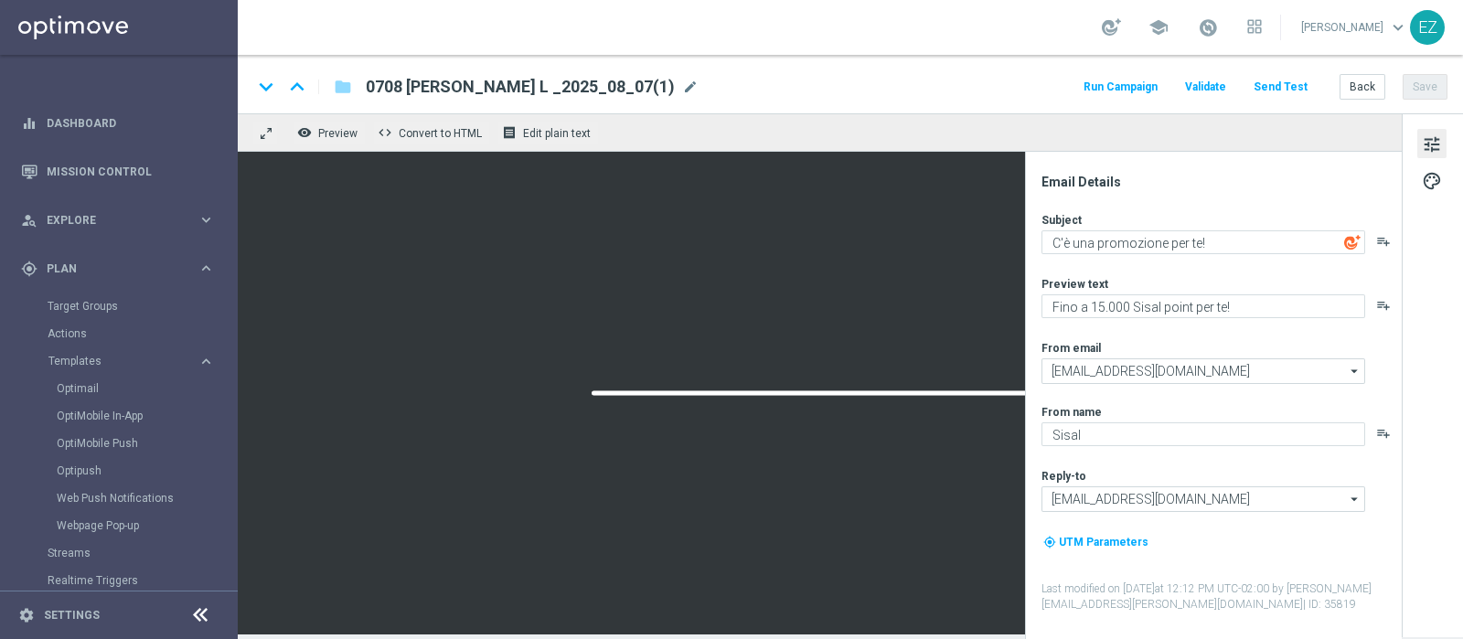
drag, startPoint x: 657, startPoint y: 88, endPoint x: 526, endPoint y: 86, distance: 131.6
click at [682, 89] on span "mode_edit" at bounding box center [690, 87] width 16 height 16
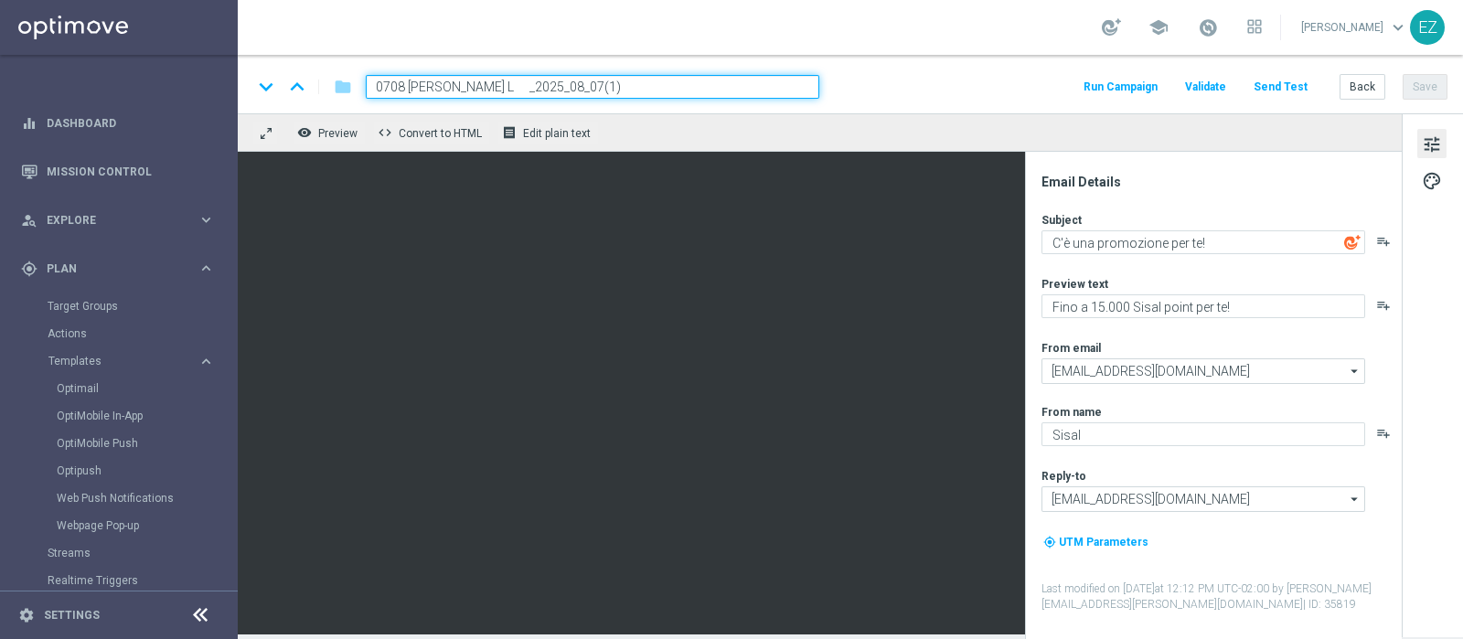
drag, startPoint x: 497, startPoint y: 88, endPoint x: 324, endPoint y: 75, distance: 174.2
click at [324, 75] on div "keyboard_arrow_down keyboard_arrow_up folder 0708 [PERSON_NAME] L _2025_08_07(1)" at bounding box center [535, 87] width 567 height 24
paste input "[URL][DOMAIN_NAME]"
type input "[URL][DOMAIN_NAME]"
paste input "409 BACKTOLOT L"
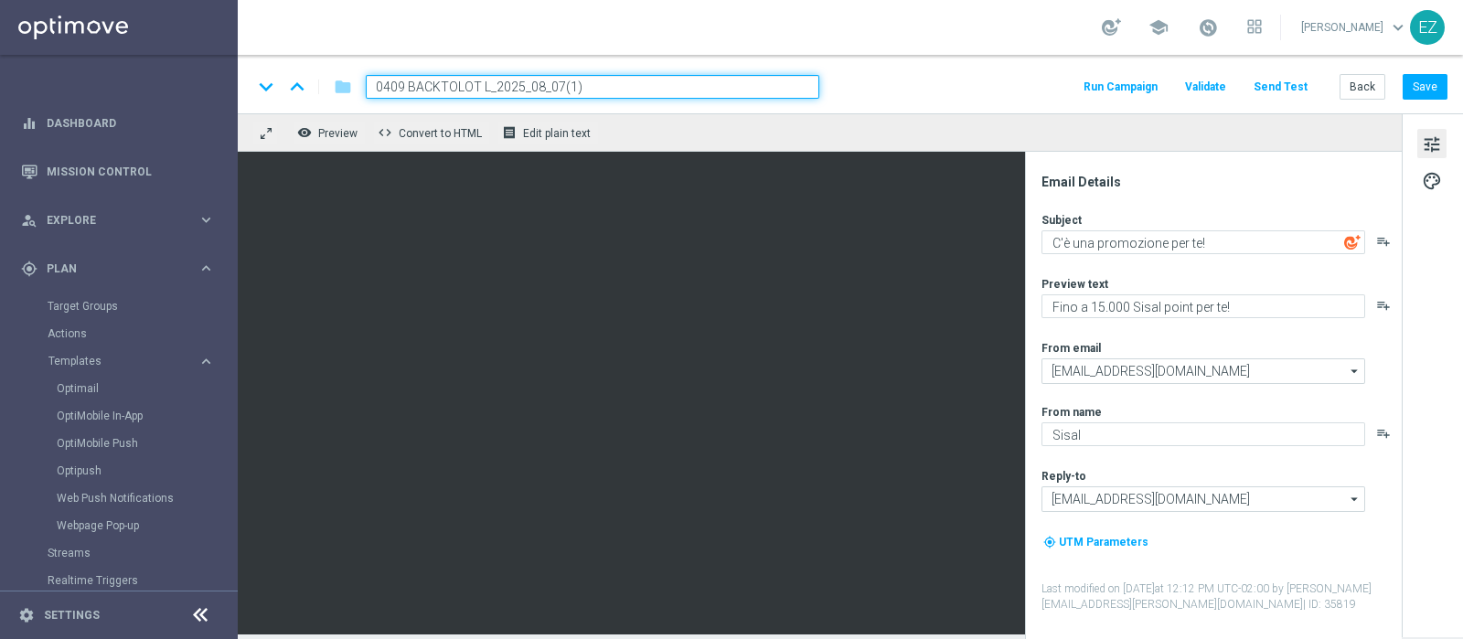
click at [607, 82] on input "0409 BACKTOLOT L_2025_08_07(1)" at bounding box center [592, 87] width 453 height 24
type input "0409 BACKTOLOT L_2025_09_04"
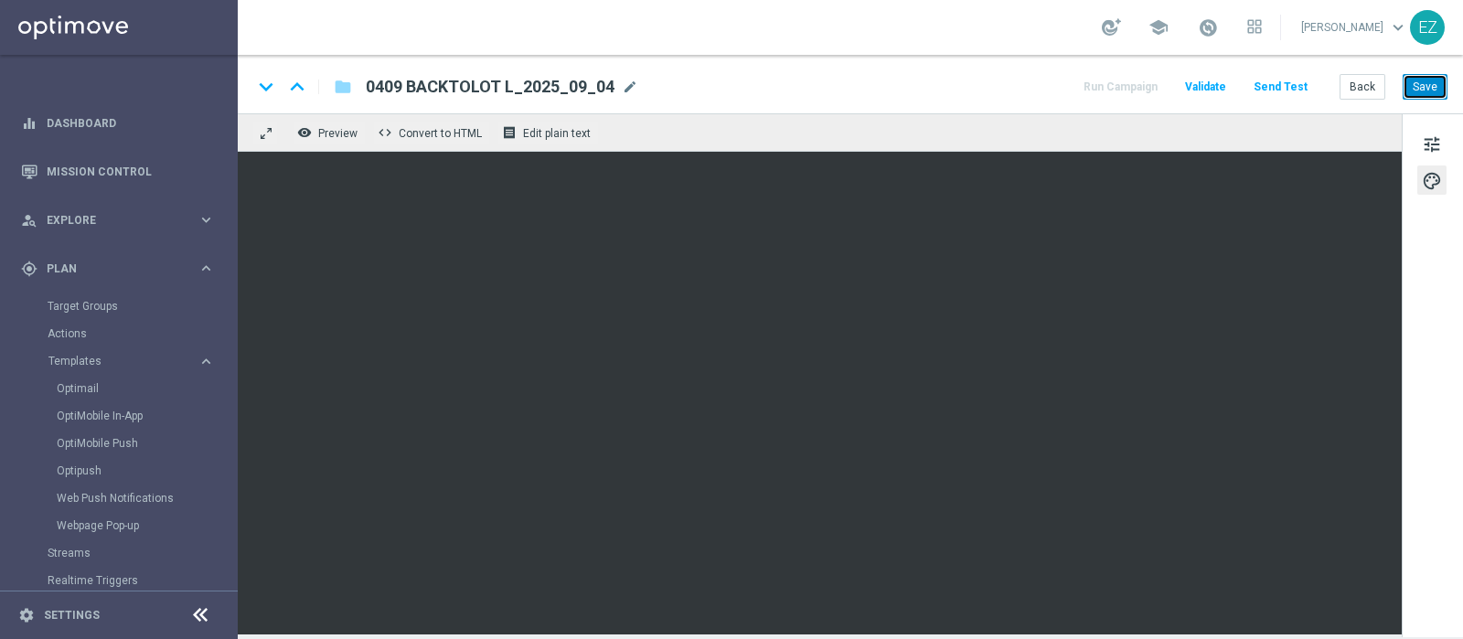
click at [1437, 96] on button "Save" at bounding box center [1424, 87] width 45 height 26
